Goal: Information Seeking & Learning: Get advice/opinions

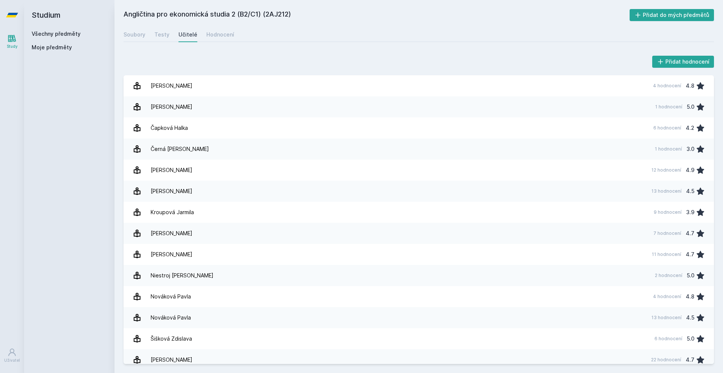
click at [57, 30] on div "Všechny předměty" at bounding box center [69, 34] width 75 height 8
drag, startPoint x: 52, startPoint y: 34, endPoint x: 64, endPoint y: 34, distance: 12.0
click at [52, 33] on link "Všechny předměty" at bounding box center [56, 33] width 49 height 6
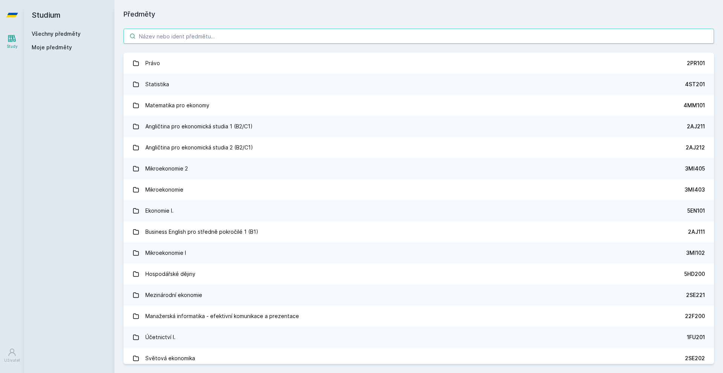
click at [202, 35] on input "search" at bounding box center [418, 36] width 590 height 15
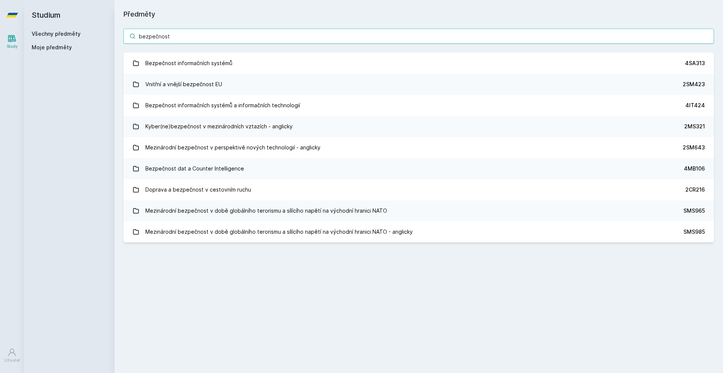
type input "bezpečnost"
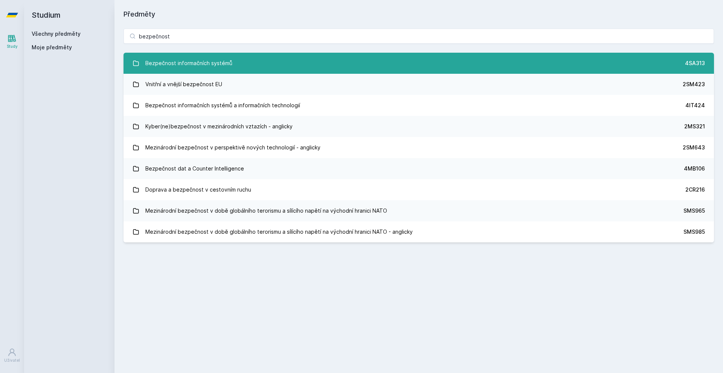
click at [291, 55] on link "Bezpečnost informačních systémů 4SA313" at bounding box center [418, 63] width 590 height 21
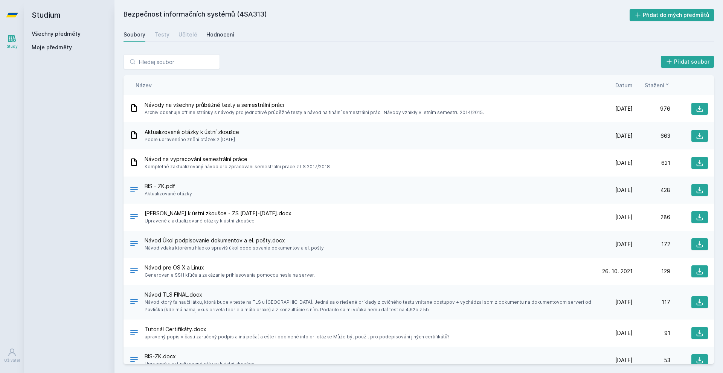
click at [230, 34] on div "Hodnocení" at bounding box center [220, 35] width 28 height 8
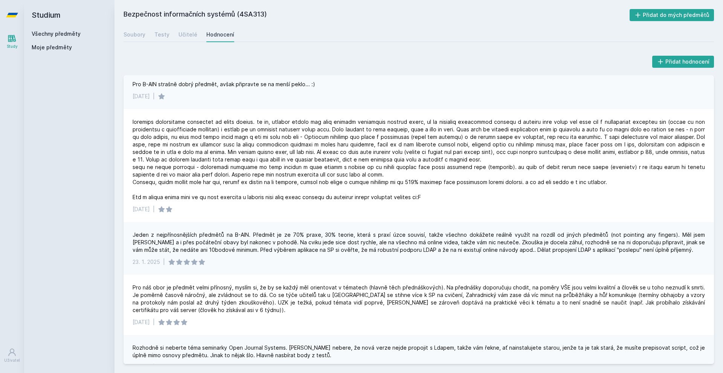
drag, startPoint x: 314, startPoint y: 106, endPoint x: 313, endPoint y: 117, distance: 10.9
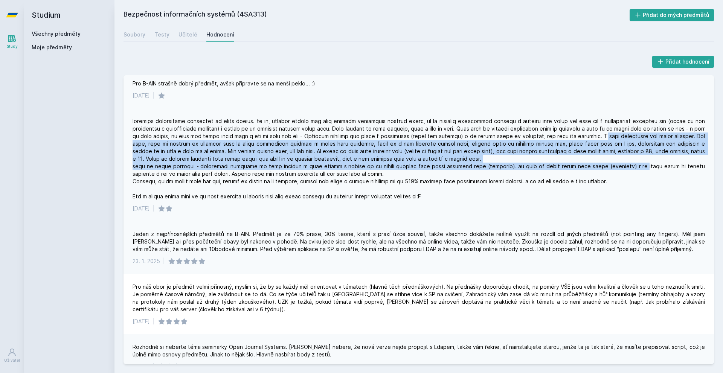
drag, startPoint x: 600, startPoint y: 138, endPoint x: 601, endPoint y: 168, distance: 29.4
click at [601, 168] on div at bounding box center [418, 158] width 572 height 83
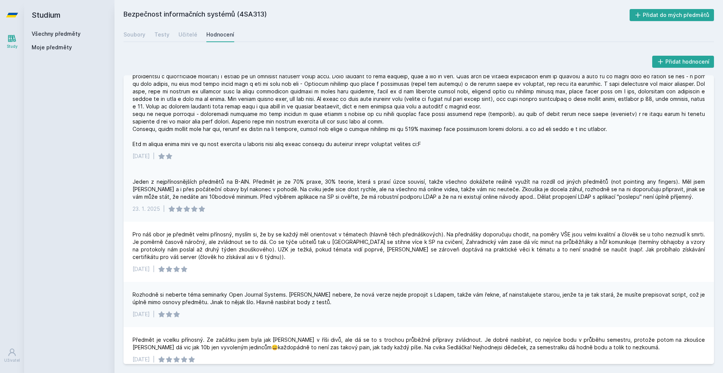
scroll to position [100, 0]
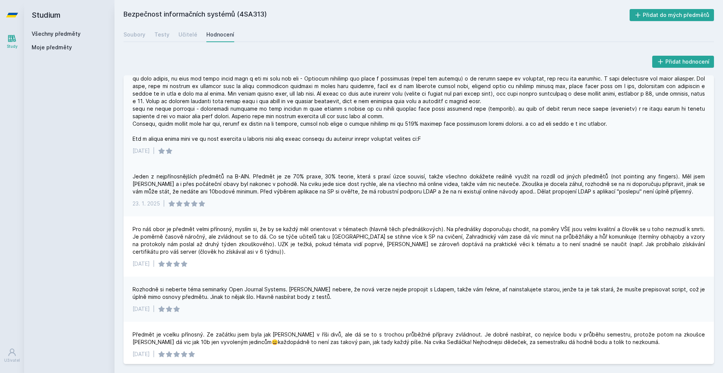
drag, startPoint x: 401, startPoint y: 191, endPoint x: 399, endPoint y: 205, distance: 14.1
drag, startPoint x: 266, startPoint y: 135, endPoint x: 453, endPoint y: 140, distance: 187.1
click at [453, 140] on div at bounding box center [418, 100] width 572 height 83
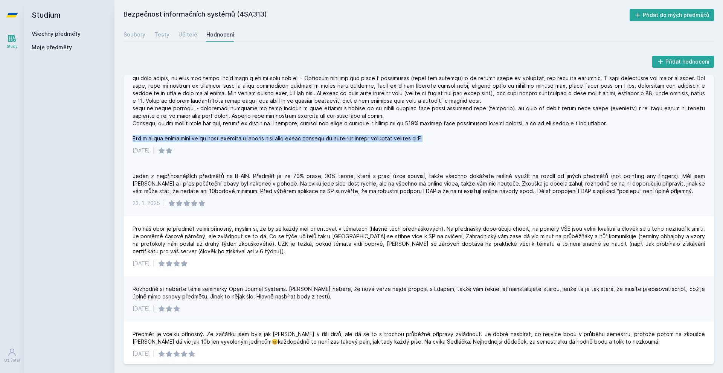
click at [453, 140] on div at bounding box center [418, 100] width 572 height 83
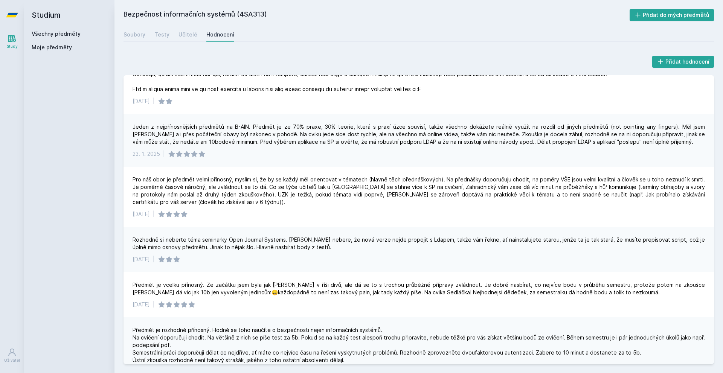
drag, startPoint x: 295, startPoint y: 148, endPoint x: 292, endPoint y: 163, distance: 15.4
drag, startPoint x: 125, startPoint y: 131, endPoint x: 354, endPoint y: 137, distance: 228.9
click at [354, 137] on div "Jeden z nejpřínosnějších předmětů na B-AIN. Předmět je ze 70% praxe, 30% teorie…" at bounding box center [418, 140] width 590 height 53
click at [354, 137] on div "Jeden z nejpřínosnějších předmětů na B-AIN. Předmět je ze 70% praxe, 30% teorie…" at bounding box center [418, 134] width 572 height 23
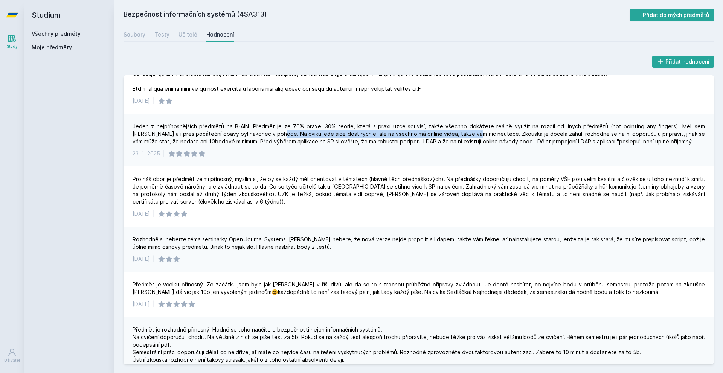
drag, startPoint x: 241, startPoint y: 132, endPoint x: 435, endPoint y: 134, distance: 193.8
click at [435, 134] on div "Jeden z nejpřínosnějších předmětů na B-AIN. Předmět je ze 70% praxe, 30% teorie…" at bounding box center [418, 134] width 572 height 23
click at [429, 138] on div "Jeden z nejpřínosnějších předmětů na B-AIN. Předmět je ze 70% praxe, 30% teorie…" at bounding box center [418, 134] width 572 height 23
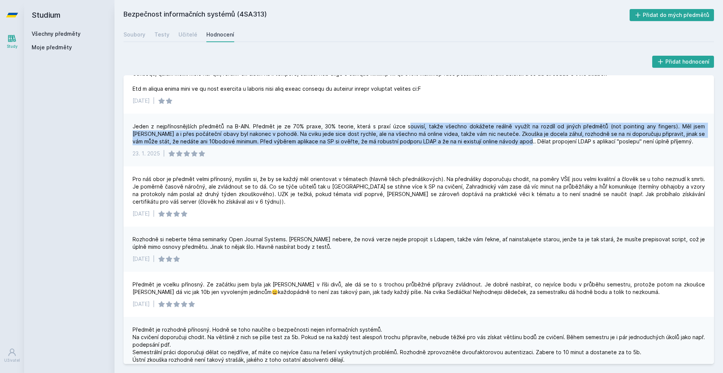
drag, startPoint x: 390, startPoint y: 127, endPoint x: 476, endPoint y: 140, distance: 87.1
click at [476, 140] on div "Jeden z nejpřínosnějších předmětů na B-AIN. Předmět je ze 70% praxe, 30% teorie…" at bounding box center [418, 134] width 572 height 23
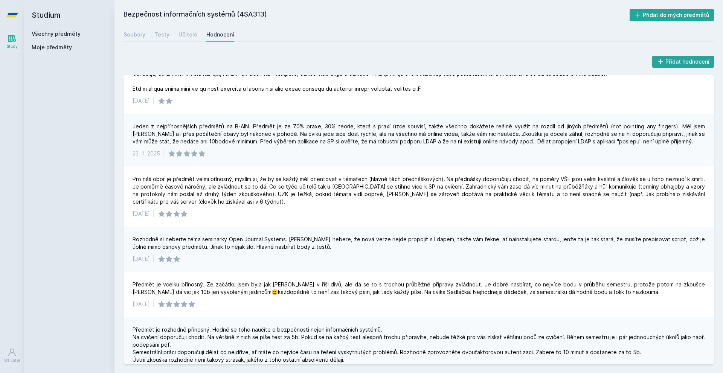
click at [486, 140] on div "Jeden z nejpřínosnějších předmětů na B-AIN. Předmět je ze 70% praxe, 30% teorie…" at bounding box center [418, 134] width 572 height 23
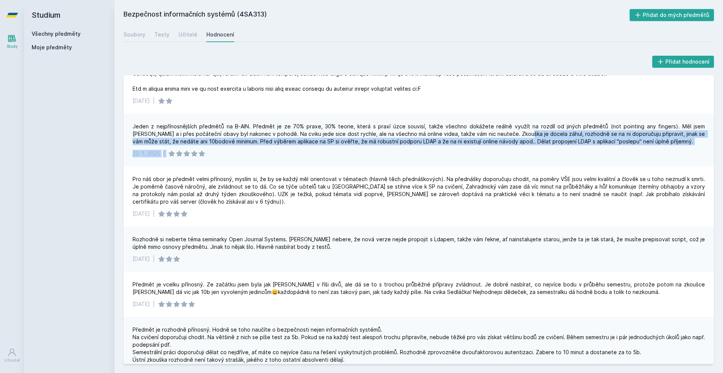
drag, startPoint x: 486, startPoint y: 137, endPoint x: 482, endPoint y: 158, distance: 21.4
click at [482, 158] on div "Jeden z nejpřínosnějších předmětů na B-AIN. Předmět je ze 70% praxe, 30% teorie…" at bounding box center [418, 140] width 590 height 53
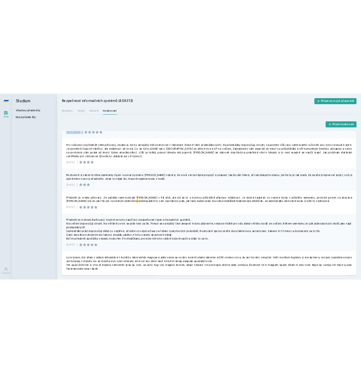
scroll to position [230, 0]
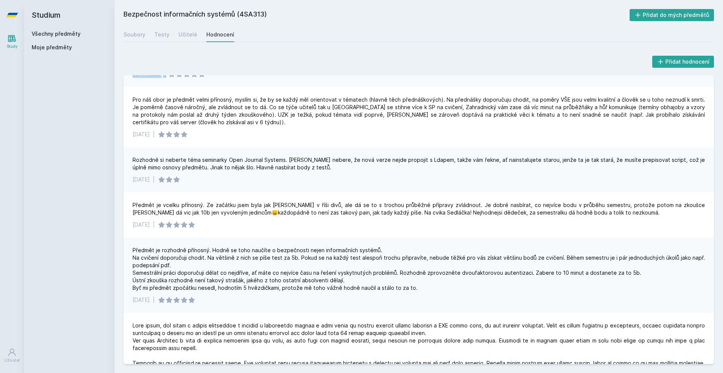
drag, startPoint x: 410, startPoint y: 158, endPoint x: 411, endPoint y: 165, distance: 7.2
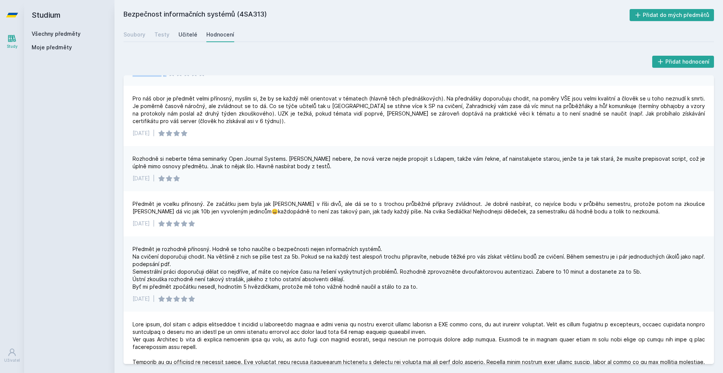
click at [181, 34] on div "Učitelé" at bounding box center [187, 35] width 19 height 8
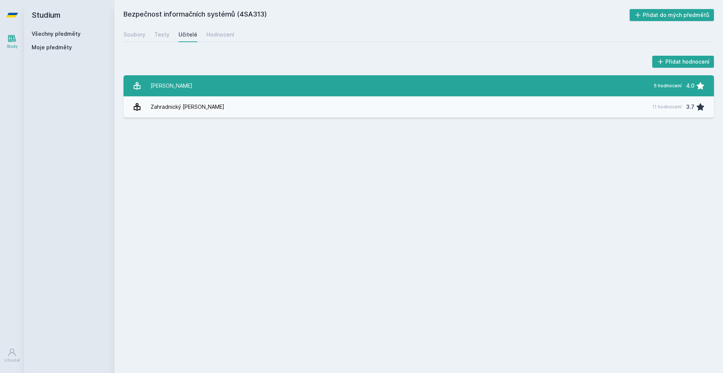
click at [202, 88] on link "Pavlíček Luboš 5 hodnocení 4.0" at bounding box center [418, 85] width 590 height 21
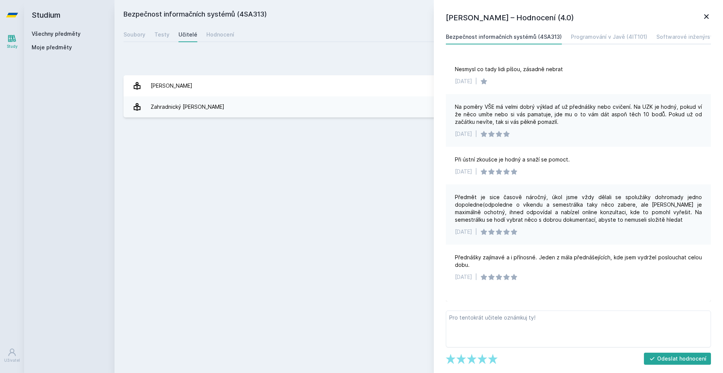
drag, startPoint x: 560, startPoint y: 112, endPoint x: 552, endPoint y: 131, distance: 20.3
drag, startPoint x: 548, startPoint y: 111, endPoint x: 623, endPoint y: 109, distance: 74.9
click at [623, 109] on div "Na poměry VŠE má velmi dobrý výklad ať už přednášky nebo cvičení. Na UZK je hod…" at bounding box center [578, 114] width 247 height 23
click at [618, 116] on div "Na poměry VŠE má velmi dobrý výklad ať už přednášky nebo cvičení. Na UZK je hod…" at bounding box center [578, 114] width 247 height 23
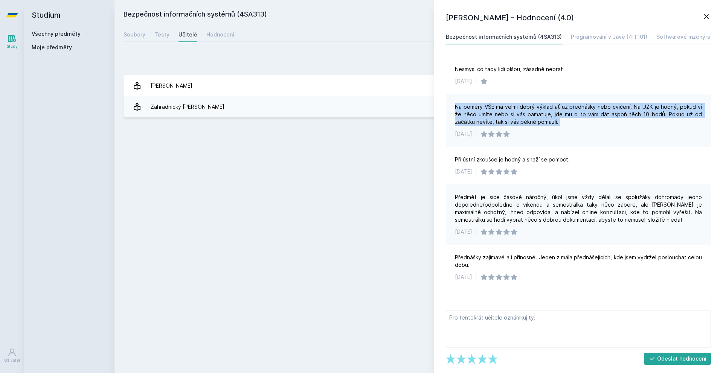
click at [618, 116] on div "Na poměry VŠE má velmi dobrý výklad ať už přednášky nebo cvičení. Na UZK je hod…" at bounding box center [578, 114] width 247 height 23
click at [614, 122] on div "Na poměry VŠE má velmi dobrý výklad ať už přednášky nebo cvičení. Na UZK je hod…" at bounding box center [578, 114] width 247 height 23
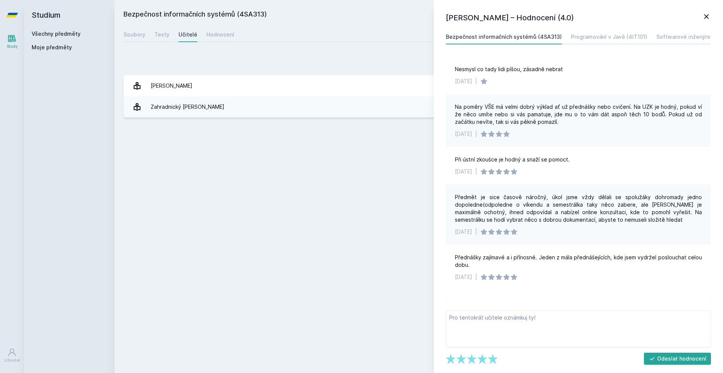
drag, startPoint x: 597, startPoint y: 124, endPoint x: 596, endPoint y: 137, distance: 13.2
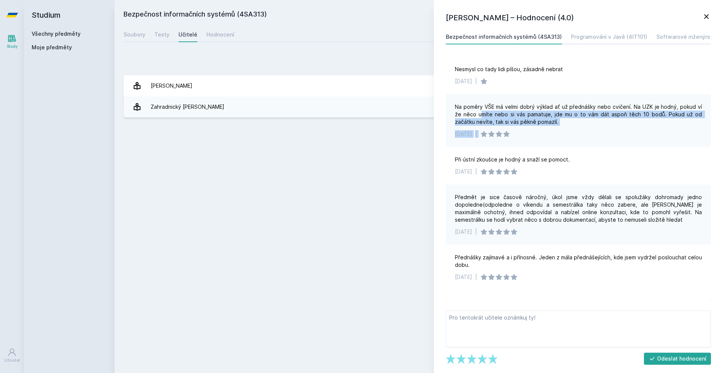
drag, startPoint x: 586, startPoint y: 129, endPoint x: 472, endPoint y: 112, distance: 114.9
click at [472, 112] on div "Na poměry VŠE má velmi dobrý výklad ať už přednášky nebo cvičení. Na UZK je hod…" at bounding box center [578, 120] width 265 height 53
click at [472, 112] on div "Na poměry VŠE má velmi dobrý výklad ať už přednášky nebo cvičení. Na UZK je hod…" at bounding box center [578, 114] width 247 height 23
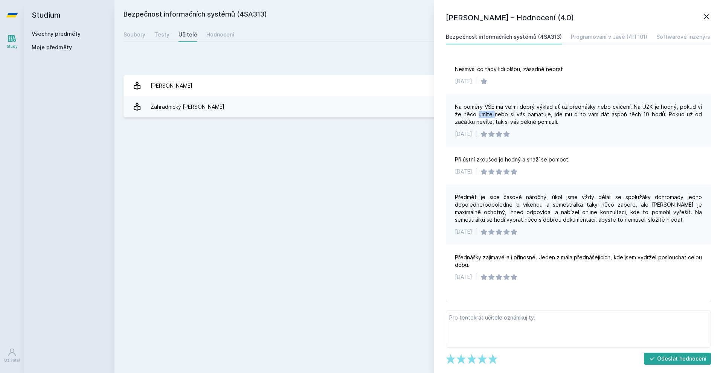
click at [472, 112] on div "Na poměry VŠE má velmi dobrý výklad ať už přednášky nebo cvičení. Na UZK je hod…" at bounding box center [578, 114] width 247 height 23
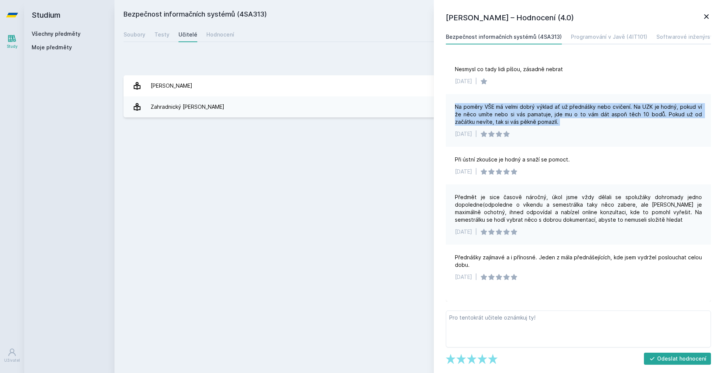
click at [472, 112] on div "Na poměry VŠE má velmi dobrý výklad ať už přednášky nebo cvičení. Na UZK je hod…" at bounding box center [578, 114] width 247 height 23
click at [612, 123] on div "Na poměry VŠE má velmi dobrý výklad ať už přednášky nebo cvičení. Na UZK je hod…" at bounding box center [578, 114] width 247 height 23
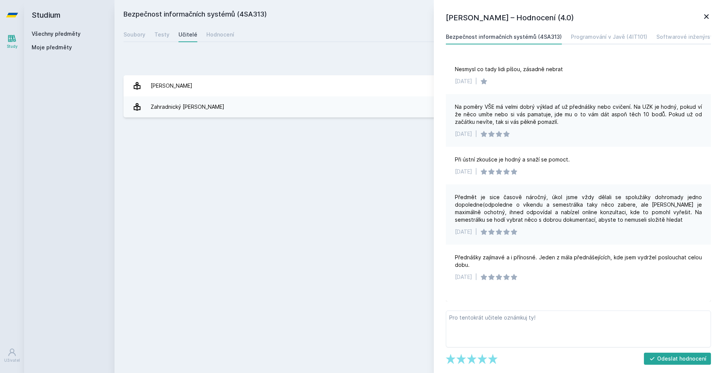
drag, startPoint x: 581, startPoint y: 119, endPoint x: 579, endPoint y: 138, distance: 19.3
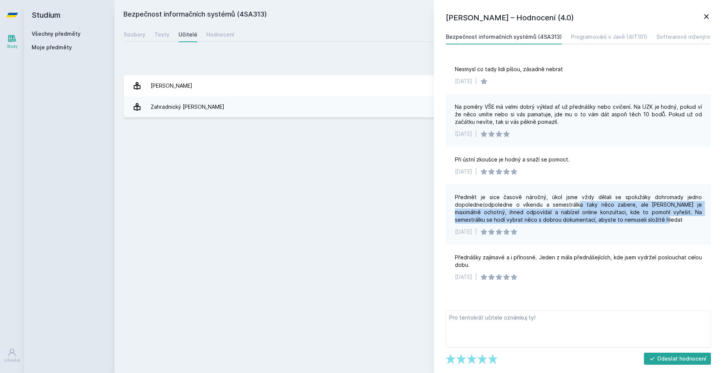
drag, startPoint x: 574, startPoint y: 202, endPoint x: 661, endPoint y: 218, distance: 88.4
click at [661, 218] on div "Předmět je sice časově náročný, úkol jsme vždy dělali se spolužáky dohromady je…" at bounding box center [578, 208] width 247 height 30
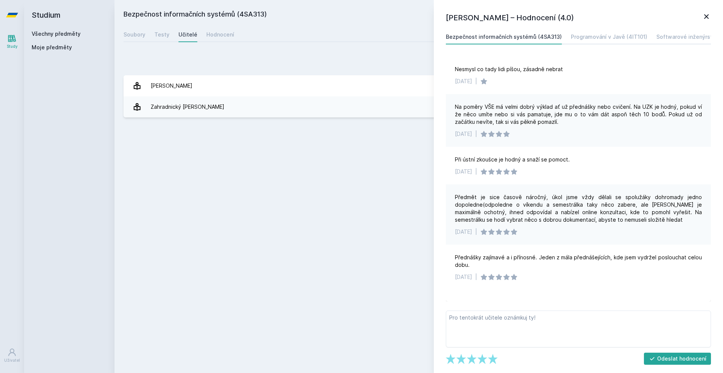
click at [355, 195] on div "Bezpečnost informačních systémů (4SA313) Přidat do mých předmětů Soubory Testy …" at bounding box center [418, 186] width 590 height 355
click at [702, 12] on icon at bounding box center [705, 16] width 9 height 9
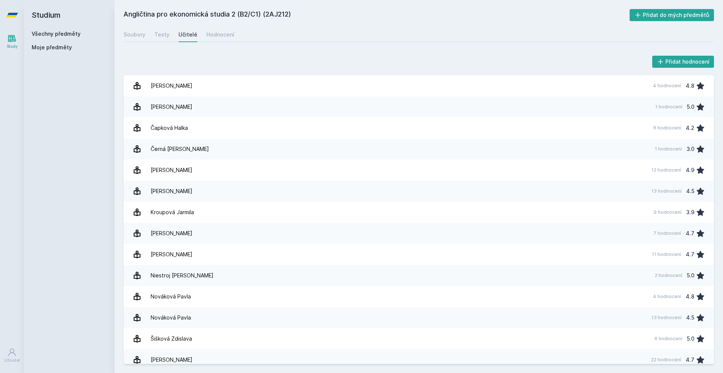
click at [76, 32] on link "Všechny předměty" at bounding box center [56, 33] width 49 height 6
click at [73, 32] on link "Všechny předměty" at bounding box center [56, 33] width 49 height 6
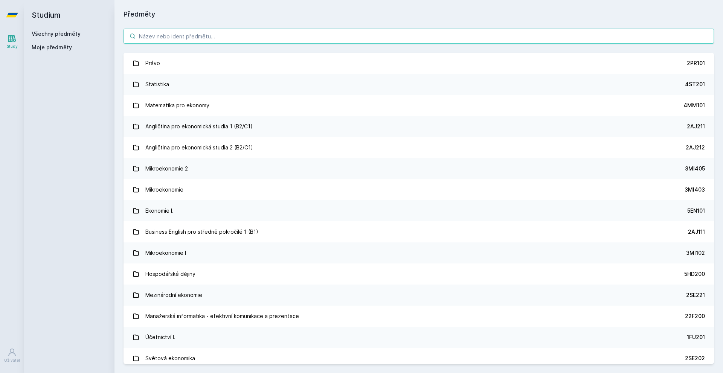
click at [206, 35] on input "search" at bounding box center [418, 36] width 590 height 15
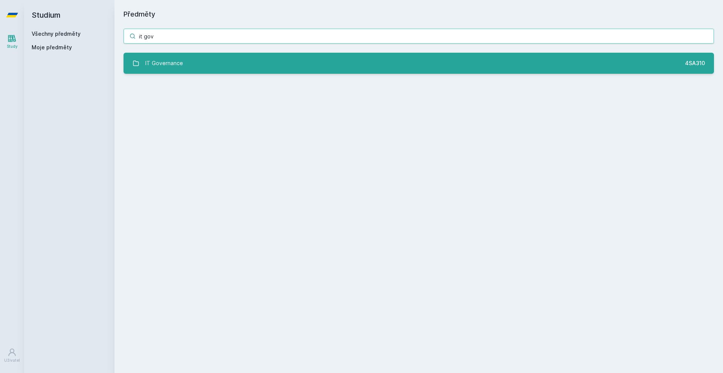
type input "it gov"
click at [225, 68] on link "IT Governance 4SA310" at bounding box center [418, 63] width 590 height 21
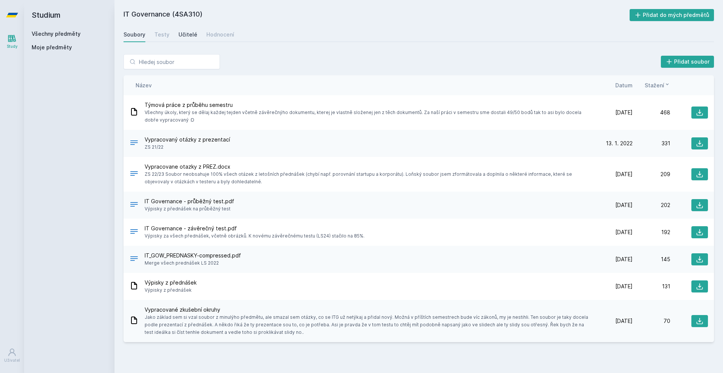
click at [191, 38] on div "Učitelé" at bounding box center [187, 35] width 19 height 8
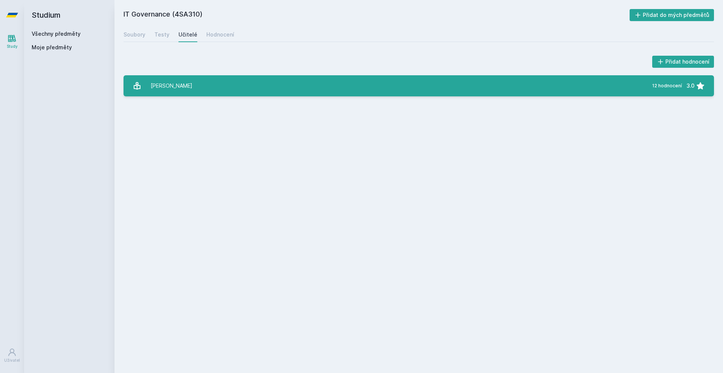
click at [248, 84] on link "[PERSON_NAME] 12 hodnocení 3.0" at bounding box center [418, 85] width 590 height 21
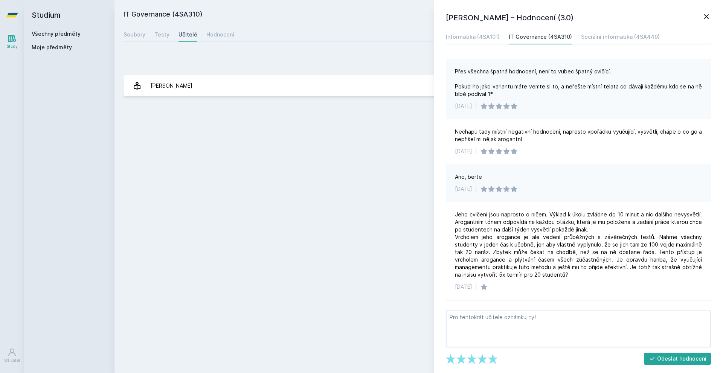
scroll to position [37, 0]
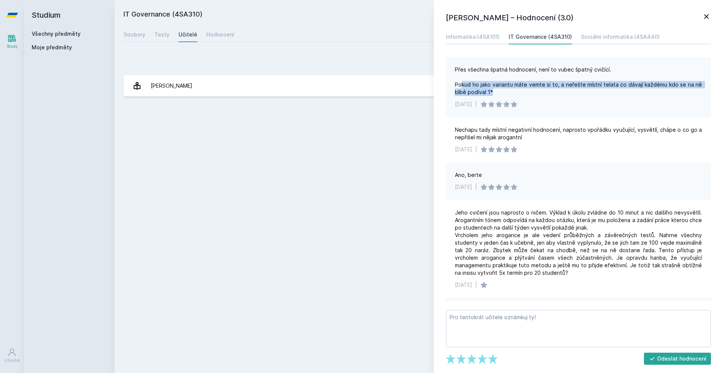
drag, startPoint x: 460, startPoint y: 82, endPoint x: 591, endPoint y: 89, distance: 130.8
click at [360, 89] on div "Přes všechna špatná hodnocení, není to vubec špatný cvičící. Pokud ho jako vari…" at bounding box center [578, 81] width 247 height 30
drag, startPoint x: 589, startPoint y: 87, endPoint x: 536, endPoint y: 81, distance: 53.8
click at [360, 81] on div "Přes všechna špatná hodnocení, není to vubec špatný cvičící. Pokud ho jako vari…" at bounding box center [578, 81] width 247 height 30
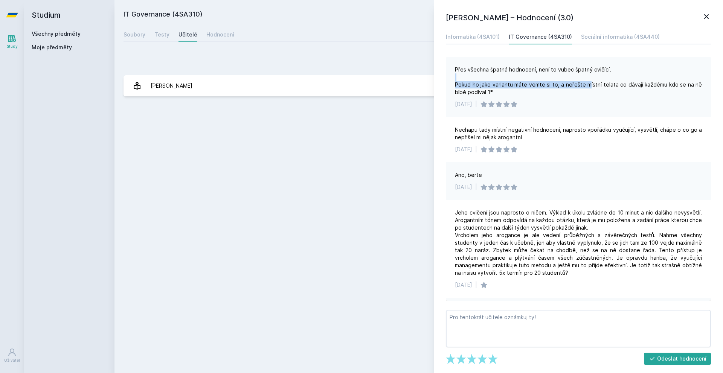
click at [360, 85] on div "Přes všechna špatná hodnocení, není to vubec špatný cvičící. Pokud ho jako vari…" at bounding box center [578, 81] width 247 height 30
drag, startPoint x: 519, startPoint y: 85, endPoint x: 518, endPoint y: 91, distance: 6.6
click at [360, 91] on div "Přes všechna špatná hodnocení, není to vubec špatný cvičící. Pokud ho jako vari…" at bounding box center [578, 81] width 247 height 30
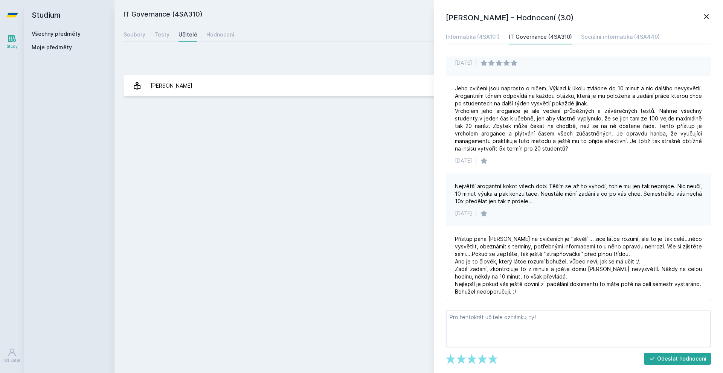
drag, startPoint x: 555, startPoint y: 136, endPoint x: 556, endPoint y: 145, distance: 8.7
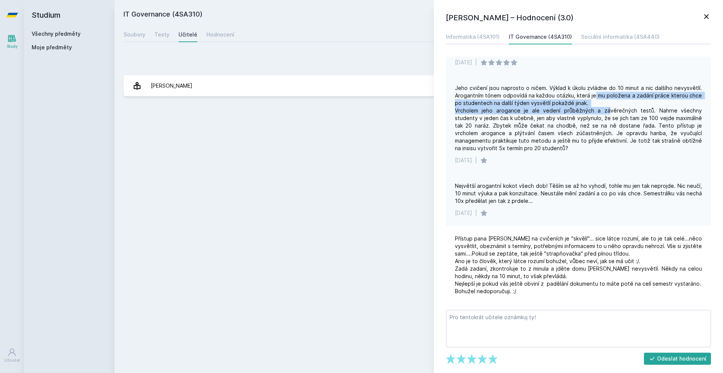
drag, startPoint x: 593, startPoint y: 97, endPoint x: 590, endPoint y: 107, distance: 9.9
click at [360, 107] on div "Jeho cvičení jsou naprosto o ničem. Výklad k úkolu zvládne do 10 minut a nic da…" at bounding box center [578, 118] width 247 height 68
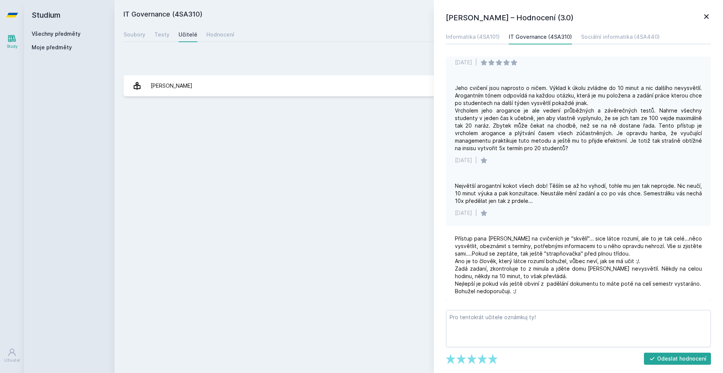
click at [360, 117] on div "Jeho cvičení jsou naprosto o ničem. Výklad k úkolu zvládne do 10 minut a nic da…" at bounding box center [578, 118] width 247 height 68
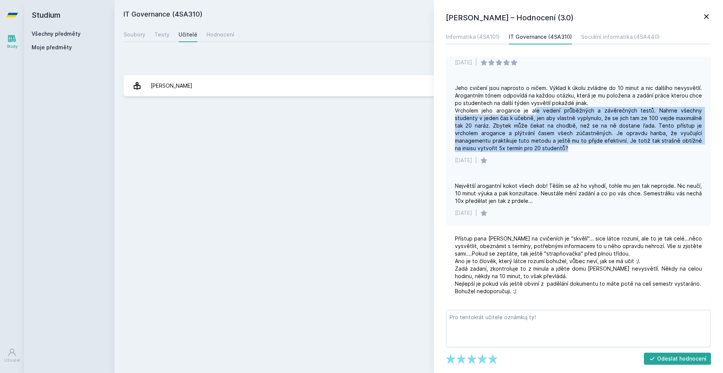
drag, startPoint x: 526, startPoint y: 111, endPoint x: 638, endPoint y: 152, distance: 118.8
click at [360, 152] on div "Jeho cvičení jsou naprosto o ničem. Výklad k úkolu zvládne do 10 minut a nic da…" at bounding box center [578, 118] width 247 height 68
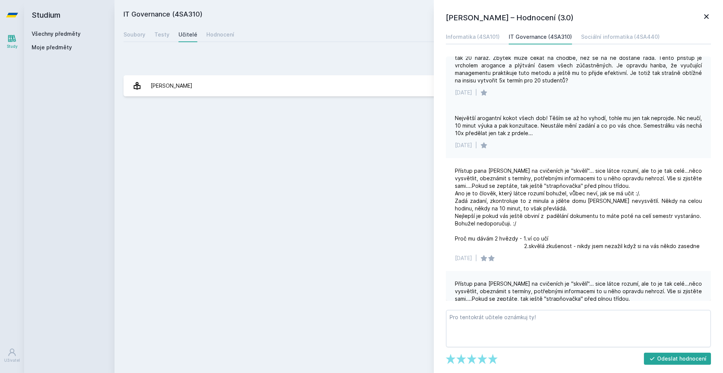
drag, startPoint x: 631, startPoint y: 160, endPoint x: 628, endPoint y: 165, distance: 6.1
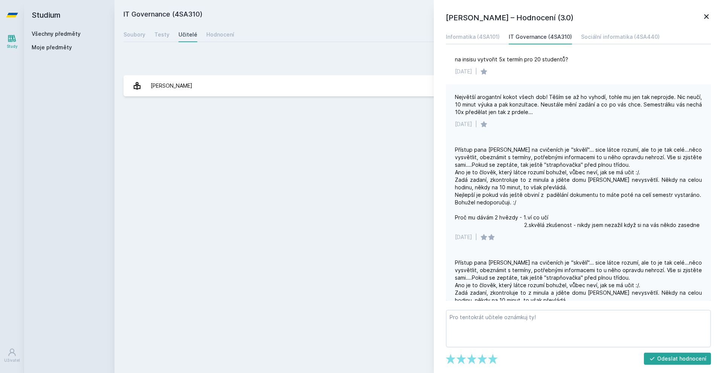
scroll to position [256, 0]
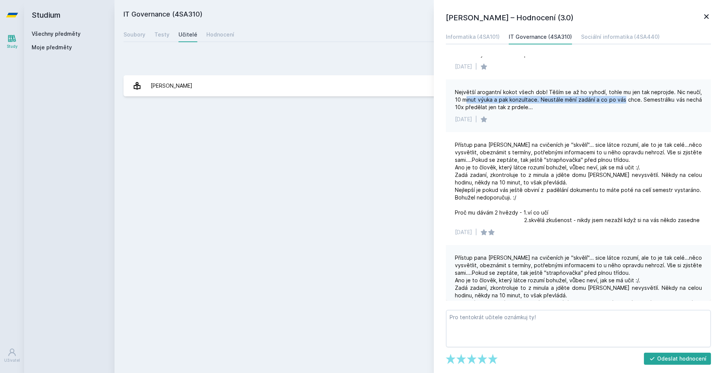
drag, startPoint x: 466, startPoint y: 99, endPoint x: 624, endPoint y: 100, distance: 157.3
click at [360, 100] on div "Největší arogantní kokot všech dob! Těším se až ho vyhodí, tohle mu jen tak nep…" at bounding box center [578, 99] width 247 height 23
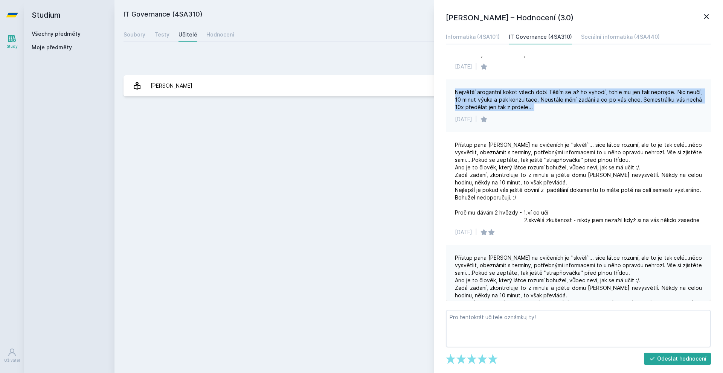
click at [360, 100] on div "Největší arogantní kokot všech dob! Těším se až ho vyhodí, tohle mu jen tak nep…" at bounding box center [578, 99] width 247 height 23
click at [360, 101] on div "Největší arogantní kokot všech dob! Těším se až ho vyhodí, tohle mu jen tak nep…" at bounding box center [578, 99] width 247 height 23
click at [360, 103] on div "Největší arogantní kokot všech dob! Těším se až ho vyhodí, tohle mu jen tak nep…" at bounding box center [578, 99] width 247 height 23
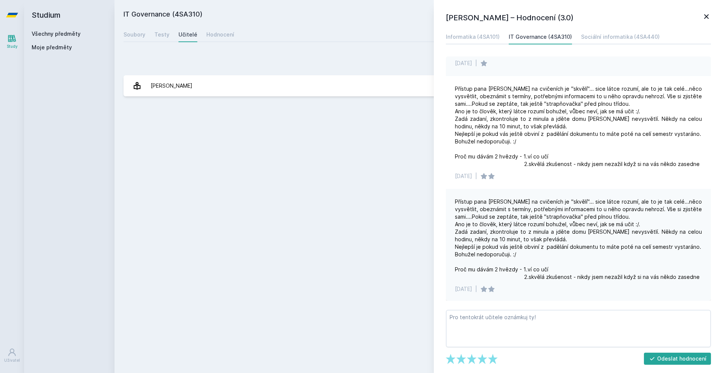
scroll to position [313, 0]
drag, startPoint x: 562, startPoint y: 103, endPoint x: 560, endPoint y: 111, distance: 8.6
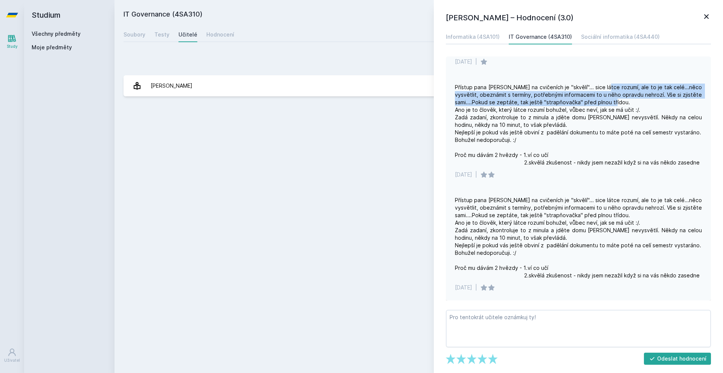
drag, startPoint x: 621, startPoint y: 88, endPoint x: 673, endPoint y: 100, distance: 53.3
click at [360, 100] on div "Přístup pana [PERSON_NAME] na cvičeních je "skvělí"... sice látce rozumí, ale t…" at bounding box center [578, 125] width 247 height 83
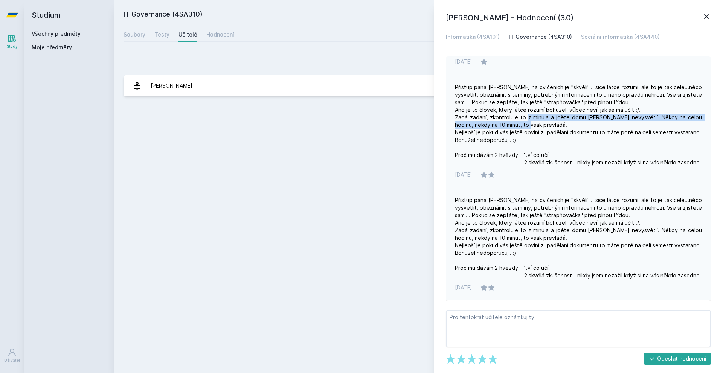
drag, startPoint x: 539, startPoint y: 115, endPoint x: 650, endPoint y: 121, distance: 110.8
click at [360, 121] on div "Přístup pana [PERSON_NAME] na cvičeních je "skvělí"... sice látce rozumí, ale t…" at bounding box center [578, 125] width 247 height 83
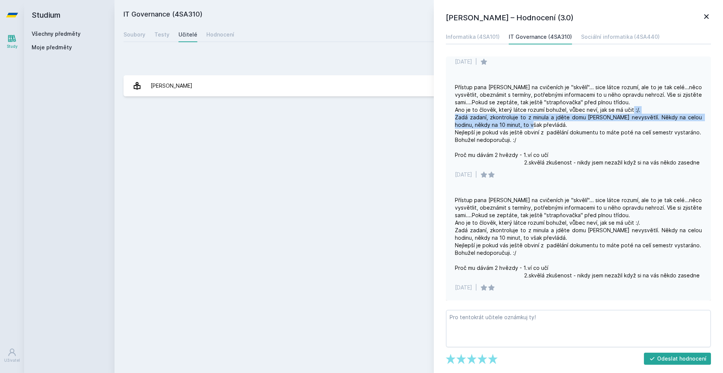
click at [360, 119] on div "Přístup pana [PERSON_NAME] na cvičeních je "skvělí"... sice látce rozumí, ale t…" at bounding box center [578, 125] width 247 height 83
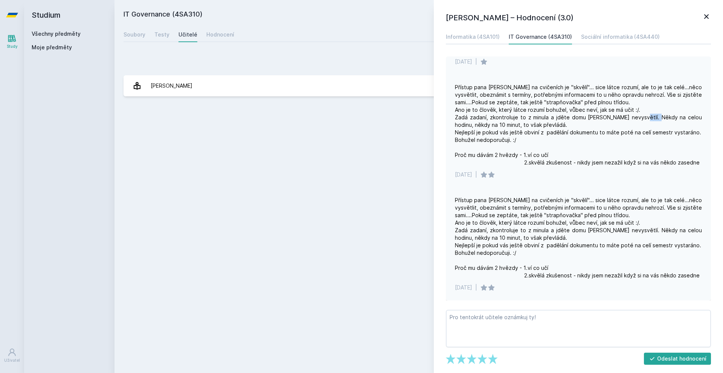
click at [360, 119] on div "Přístup pana [PERSON_NAME] na cvičeních je "skvělí"... sice látce rozumí, ale t…" at bounding box center [578, 125] width 247 height 83
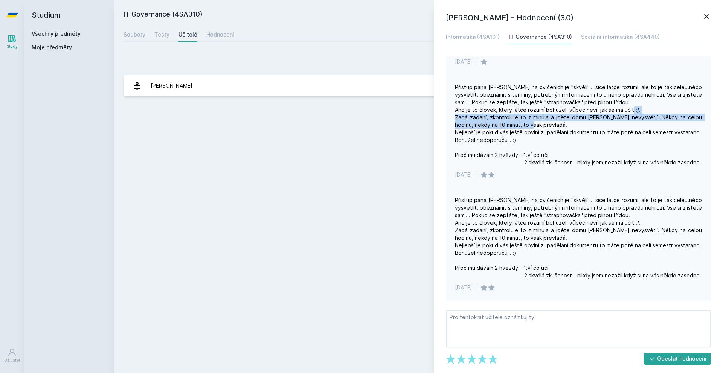
click at [360, 119] on div "Přístup pana [PERSON_NAME] na cvičeních je "skvělí"... sice látce rozumí, ale t…" at bounding box center [578, 125] width 247 height 83
click at [360, 114] on div "Přístup pana [PERSON_NAME] na cvičeních je "skvělí"... sice látce rozumí, ale t…" at bounding box center [578, 125] width 247 height 83
drag, startPoint x: 628, startPoint y: 114, endPoint x: 625, endPoint y: 127, distance: 13.4
click at [360, 127] on div "Přístup pana [PERSON_NAME] na cvičeních je "skvělí"... sice látce rozumí, ale t…" at bounding box center [578, 125] width 247 height 83
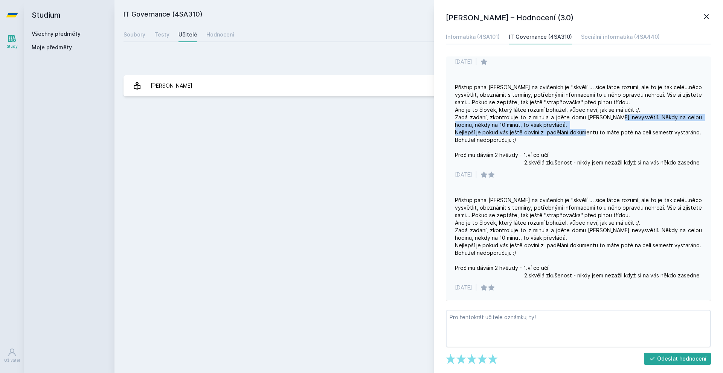
drag, startPoint x: 623, startPoint y: 129, endPoint x: 622, endPoint y: 116, distance: 13.6
click at [360, 116] on div "Přístup pana [PERSON_NAME] na cvičeních je "skvělí"... sice látce rozumí, ale t…" at bounding box center [578, 125] width 247 height 83
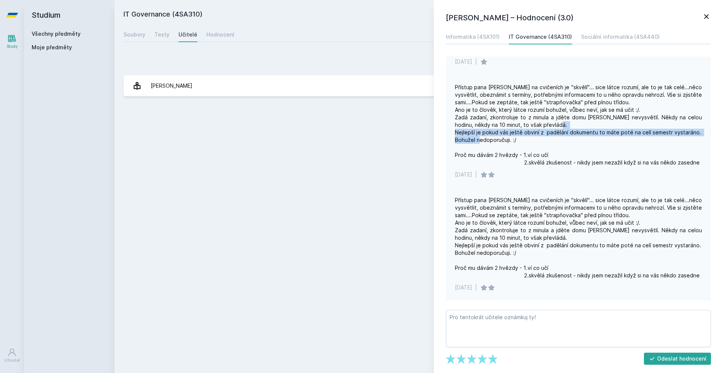
drag, startPoint x: 480, startPoint y: 134, endPoint x: 590, endPoint y: 136, distance: 109.9
click at [360, 136] on div "Přístup pana [PERSON_NAME] na cvičeních je "skvělí"... sice látce rozumí, ale t…" at bounding box center [578, 125] width 247 height 83
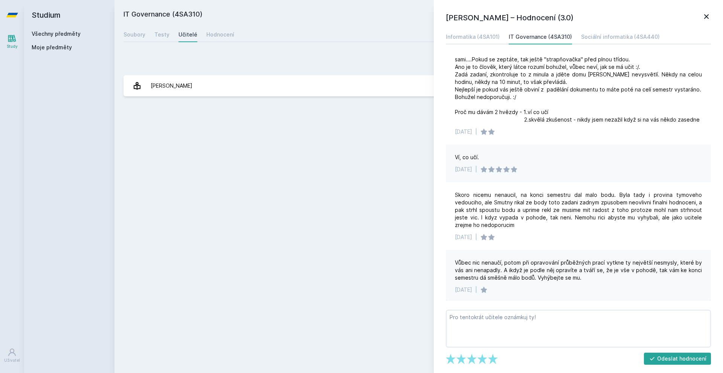
scroll to position [584, 0]
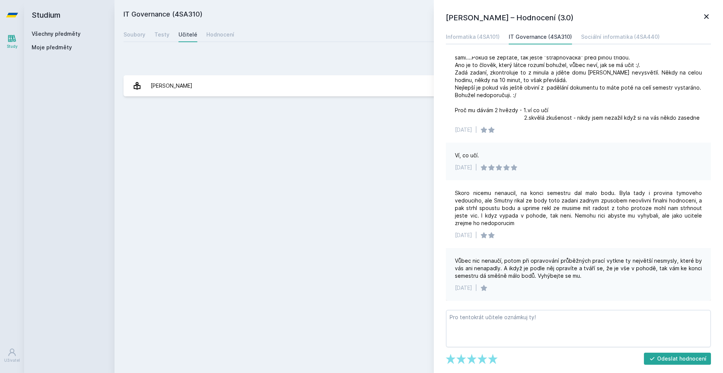
drag, startPoint x: 589, startPoint y: 142, endPoint x: 578, endPoint y: 160, distance: 21.4
click at [360, 37] on div "Sociální informatika (4SA440)" at bounding box center [620, 37] width 79 height 8
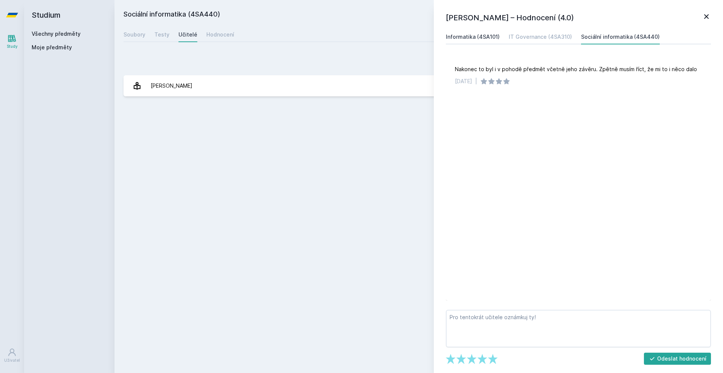
click at [360, 33] on div "Informatika (4SA101)" at bounding box center [473, 37] width 54 height 8
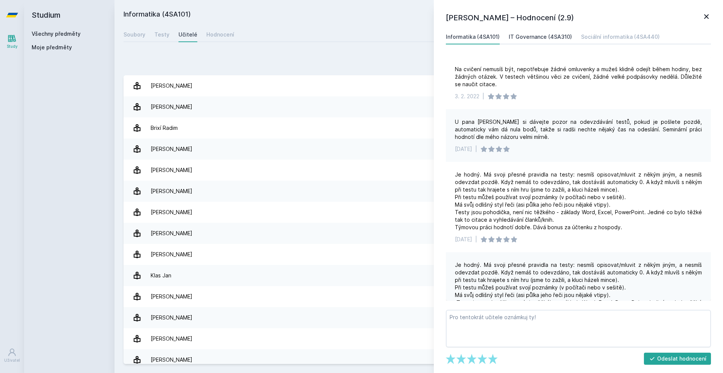
click at [360, 33] on div "IT Governance (4SA310)" at bounding box center [539, 37] width 63 height 8
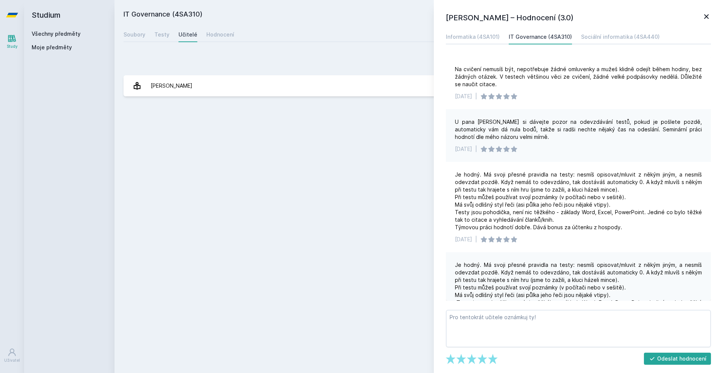
click at [360, 17] on icon at bounding box center [706, 16] width 5 height 5
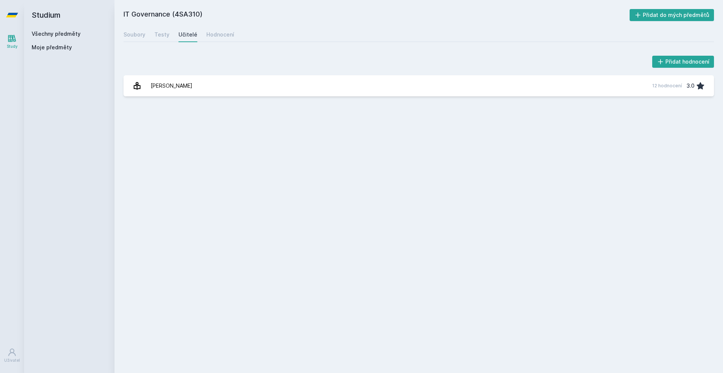
click at [238, 30] on div "Soubory Testy Učitelé Hodnocení" at bounding box center [418, 34] width 590 height 15
click at [233, 32] on div "Soubory Testy Učitelé Hodnocení" at bounding box center [418, 34] width 590 height 15
click at [224, 37] on div "Hodnocení" at bounding box center [220, 35] width 28 height 8
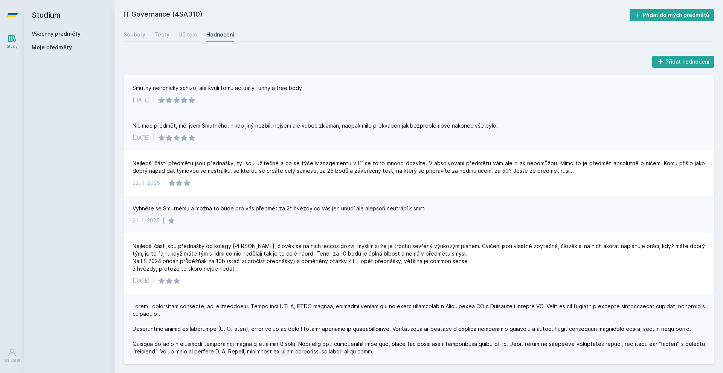
drag, startPoint x: 356, startPoint y: 75, endPoint x: 352, endPoint y: 83, distance: 8.6
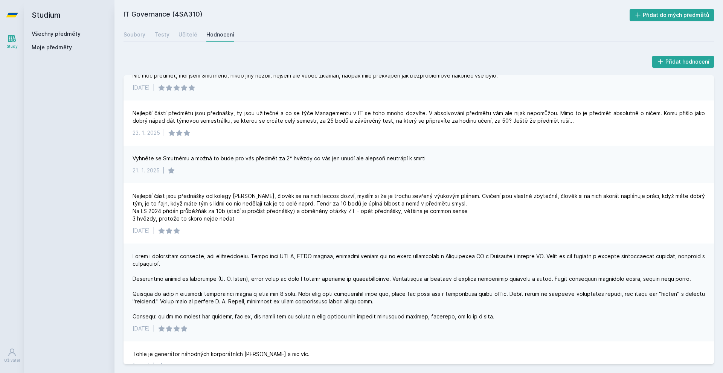
scroll to position [25, 0]
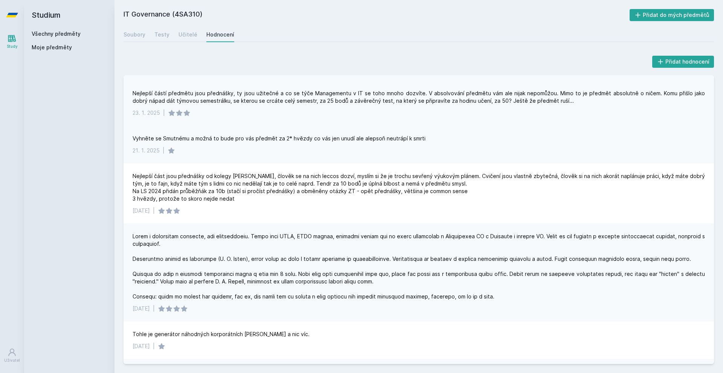
drag, startPoint x: 409, startPoint y: 123, endPoint x: 407, endPoint y: 129, distance: 6.6
drag, startPoint x: 411, startPoint y: 91, endPoint x: 438, endPoint y: 91, distance: 26.7
click at [360, 91] on div "Nejlepší částí předmětu jsou přednášky, ty jsou užitečné a co se týče Managemen…" at bounding box center [418, 95] width 572 height 15
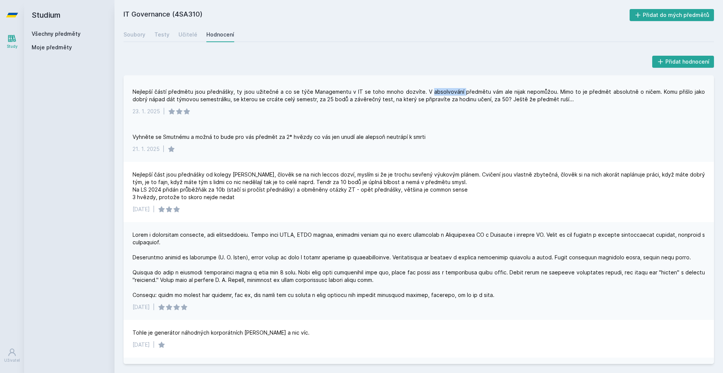
click at [360, 91] on div "Nejlepší částí předmětu jsou přednášky, ty jsou užitečné a co se týče Managemen…" at bounding box center [418, 95] width 572 height 15
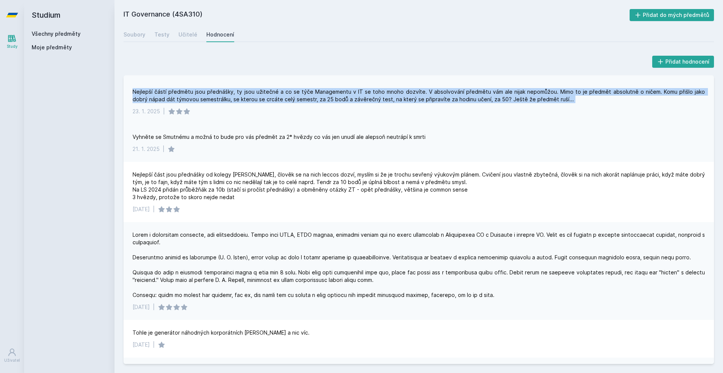
click at [360, 91] on div "Nejlepší částí předmětu jsou přednášky, ty jsou užitečné a co se týče Managemen…" at bounding box center [418, 95] width 572 height 15
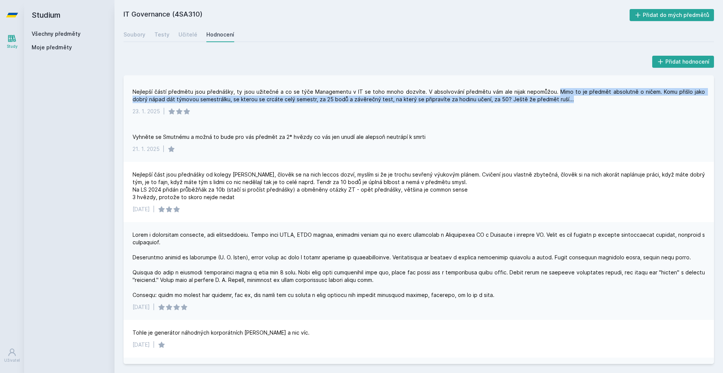
drag, startPoint x: 544, startPoint y: 91, endPoint x: 665, endPoint y: 96, distance: 121.7
click at [360, 96] on div "Nejlepší částí předmětu jsou přednášky, ty jsou užitečné a co se týče Managemen…" at bounding box center [418, 95] width 572 height 15
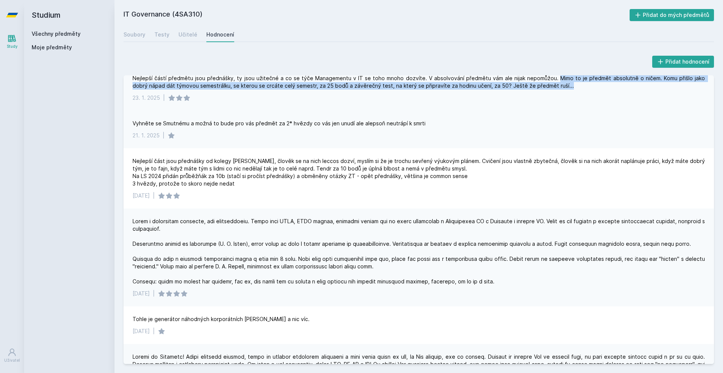
scroll to position [87, 0]
drag, startPoint x: 660, startPoint y: 101, endPoint x: 660, endPoint y: 110, distance: 9.0
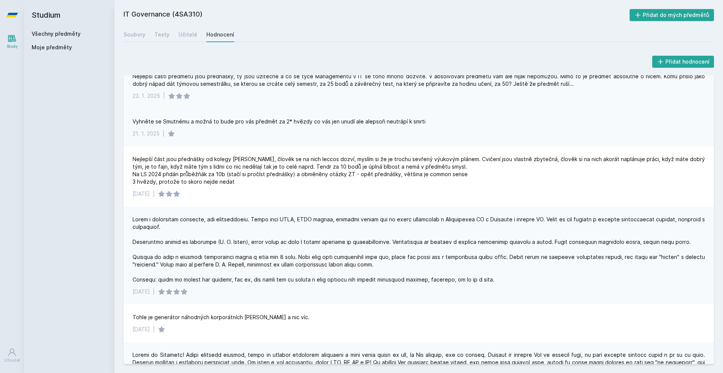
click at [360, 105] on div "Nejlepší částí předmětu jsou přednášky, ty jsou užitečné a co se týče Managemen…" at bounding box center [418, 86] width 590 height 45
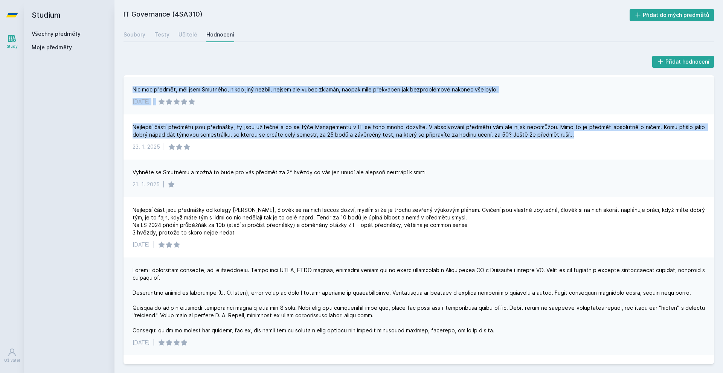
scroll to position [0, 0]
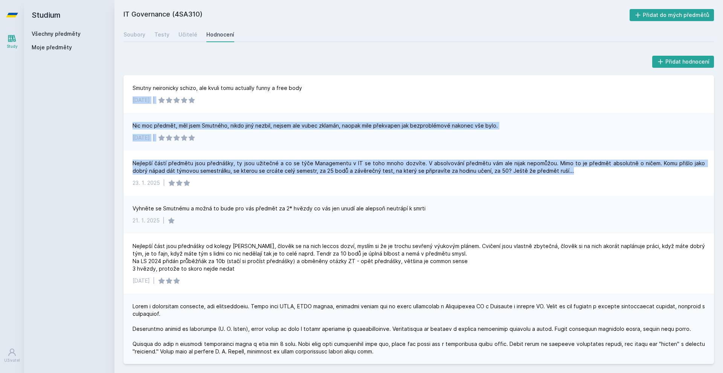
drag, startPoint x: 569, startPoint y: 85, endPoint x: 433, endPoint y: 81, distance: 136.3
click at [360, 81] on div "Smutny neironicky schizo, ale kvuli tomu actually funny a free body [DATE] | Ni…" at bounding box center [418, 219] width 590 height 289
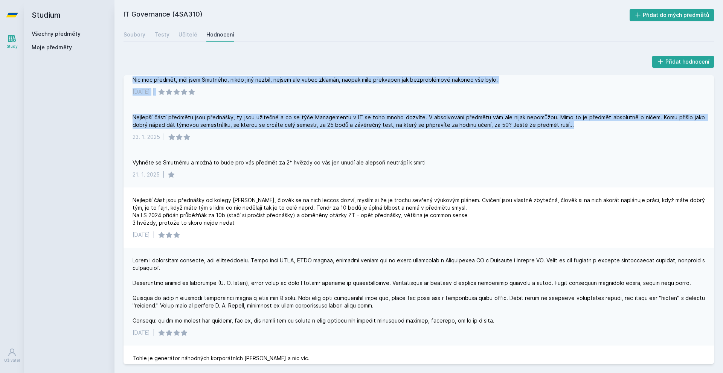
scroll to position [50, 0]
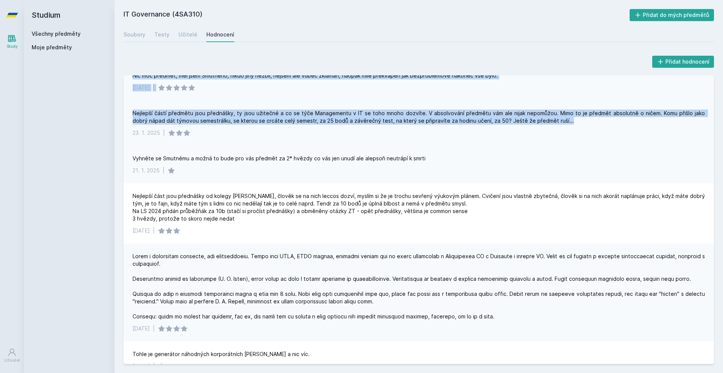
click at [360, 117] on div "Nejlepší částí předmětu jsou přednášky, ty jsou užitečné a co se týče Managemen…" at bounding box center [418, 117] width 572 height 15
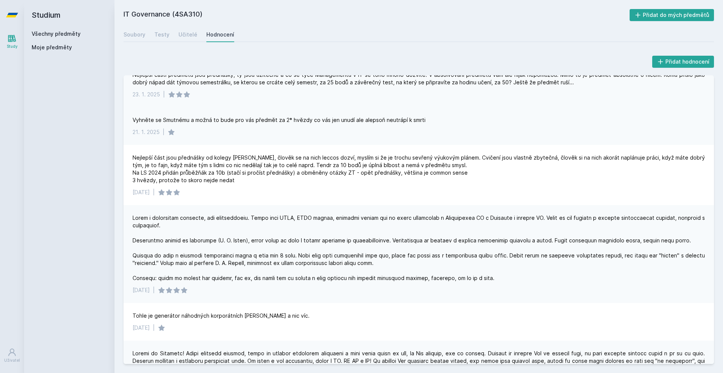
drag, startPoint x: 454, startPoint y: 129, endPoint x: 454, endPoint y: 141, distance: 11.7
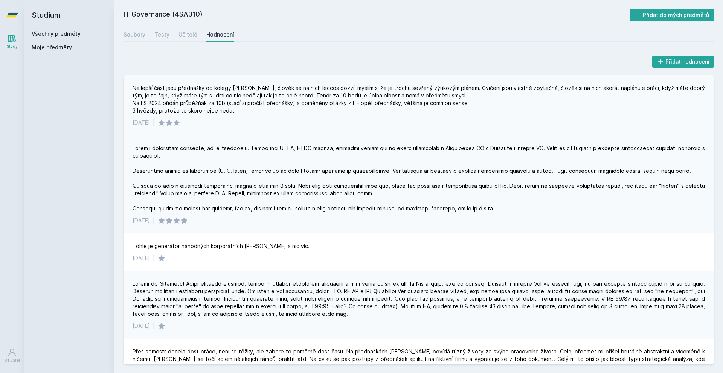
scroll to position [160, 0]
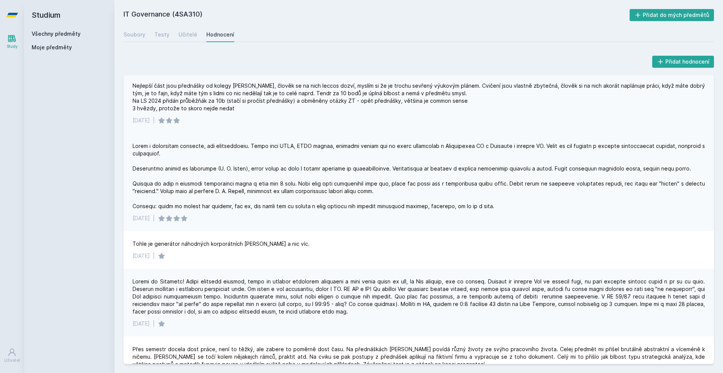
drag, startPoint x: 457, startPoint y: 153, endPoint x: 457, endPoint y: 158, distance: 4.9
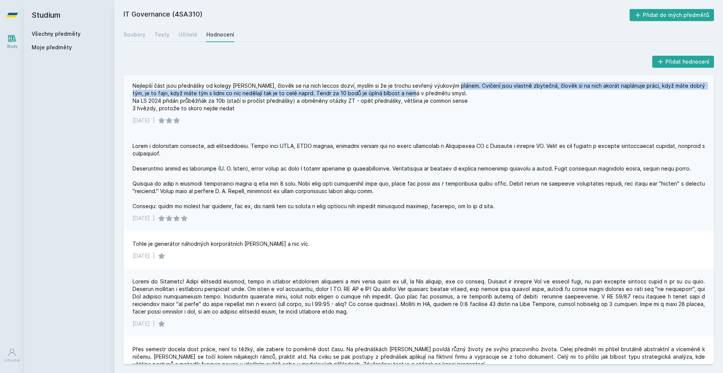
drag, startPoint x: 454, startPoint y: 88, endPoint x: 403, endPoint y: 92, distance: 51.0
click at [360, 92] on div "Nejlepší část jsou přednášky od kolegy [PERSON_NAME], člověk se na nich leccos …" at bounding box center [418, 97] width 572 height 30
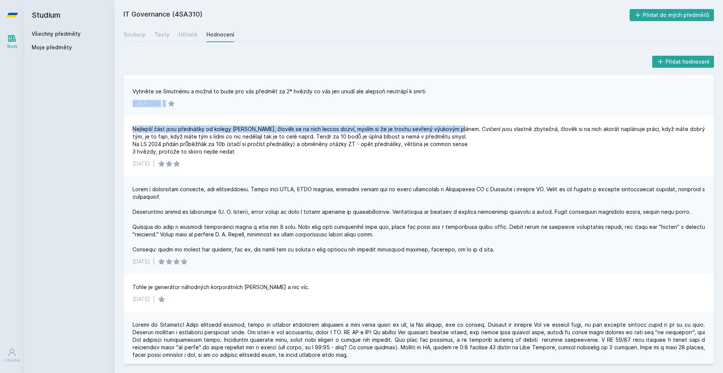
scroll to position [111, 0]
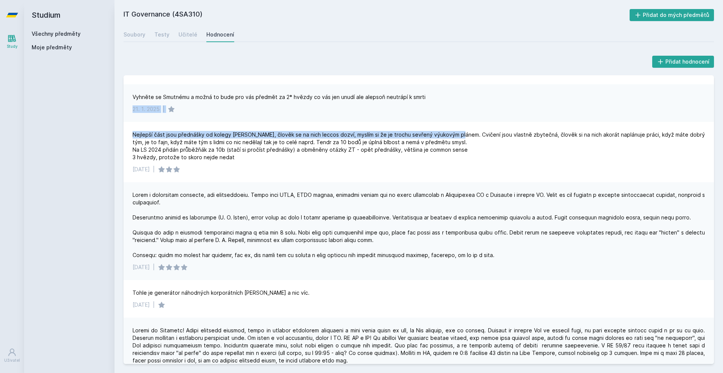
drag, startPoint x: 460, startPoint y: 88, endPoint x: 578, endPoint y: 100, distance: 118.8
click at [360, 90] on div "Smutny neironicky schizo, ale kvuli tomu actually funny a free body [DATE] | Ni…" at bounding box center [418, 219] width 590 height 289
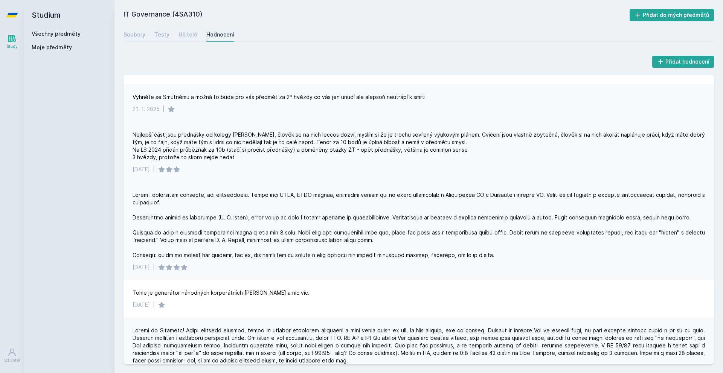
click at [360, 132] on div "Nejlepší část jsou přednášky od kolegy [PERSON_NAME], člověk se na nich leccos …" at bounding box center [418, 146] width 572 height 30
click at [360, 136] on div "Nejlepší část jsou přednášky od kolegy [PERSON_NAME], člověk se na nich leccos …" at bounding box center [418, 146] width 572 height 30
click at [360, 137] on div "Nejlepší část jsou přednášky od kolegy [PERSON_NAME], člověk se na nich leccos …" at bounding box center [418, 146] width 572 height 30
click at [360, 136] on div "Nejlepší část jsou přednášky od kolegy [PERSON_NAME], člověk se na nich leccos …" at bounding box center [418, 146] width 572 height 30
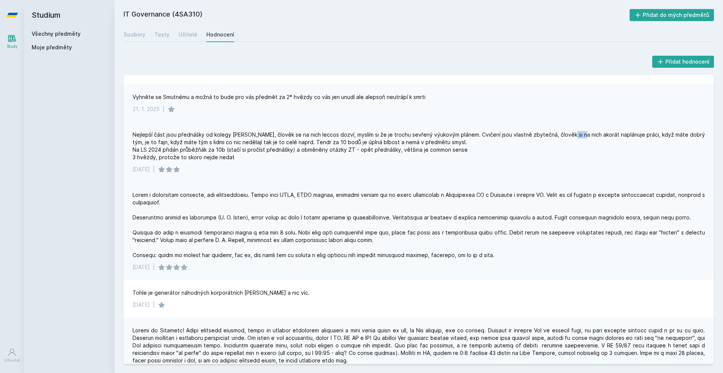
click at [360, 136] on div "Nejlepší část jsou přednášky od kolegy [PERSON_NAME], člověk se na nich leccos …" at bounding box center [418, 146] width 572 height 30
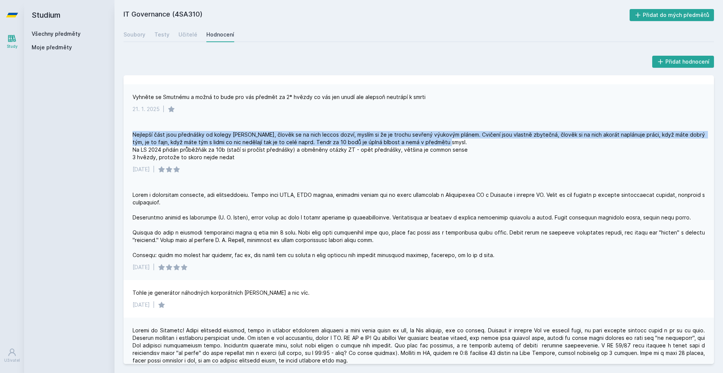
click at [360, 136] on div "Nejlepší část jsou přednášky od kolegy [PERSON_NAME], člověk se na nich leccos …" at bounding box center [418, 146] width 572 height 30
click at [191, 141] on div "Nejlepší část jsou přednášky od kolegy [PERSON_NAME], člověk se na nich leccos …" at bounding box center [418, 146] width 572 height 30
drag, startPoint x: 163, startPoint y: 146, endPoint x: 376, endPoint y: 122, distance: 214.1
click at [360, 122] on div "Smutny neironicky schizo, ale kvuli tomu actually funny a free body [DATE] | Ni…" at bounding box center [418, 219] width 590 height 289
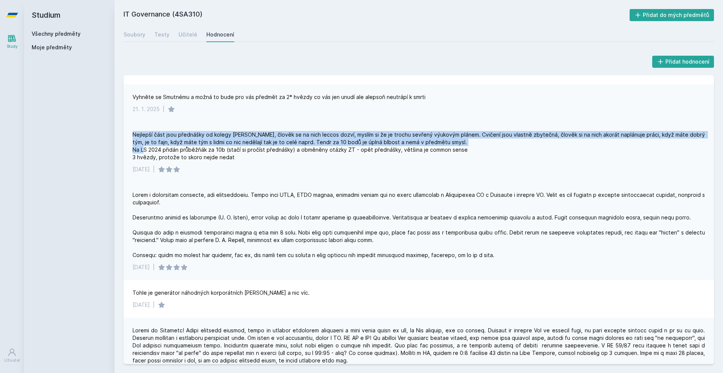
drag, startPoint x: 362, startPoint y: 142, endPoint x: 286, endPoint y: 136, distance: 77.0
click at [360, 142] on div "Nejlepší část jsou přednášky od kolegy [PERSON_NAME], člověk se na nich leccos …" at bounding box center [418, 146] width 572 height 30
click at [284, 137] on div "Nejlepší část jsou přednášky od kolegy [PERSON_NAME], člověk se na nich leccos …" at bounding box center [418, 146] width 572 height 30
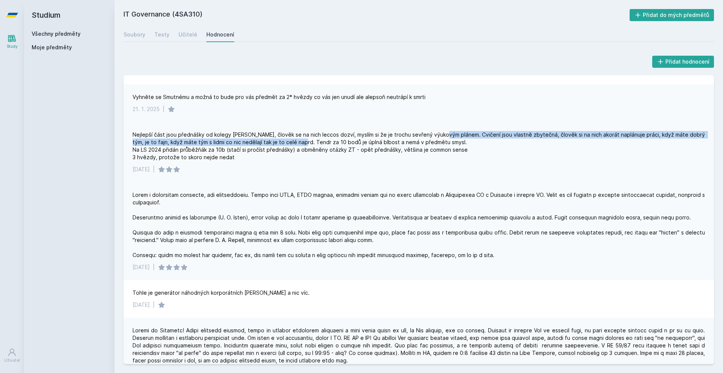
drag, startPoint x: 298, startPoint y: 145, endPoint x: 443, endPoint y: 135, distance: 144.8
click at [360, 135] on div "Nejlepší část jsou přednášky od kolegy [PERSON_NAME], člověk se na nich leccos …" at bounding box center [418, 146] width 572 height 30
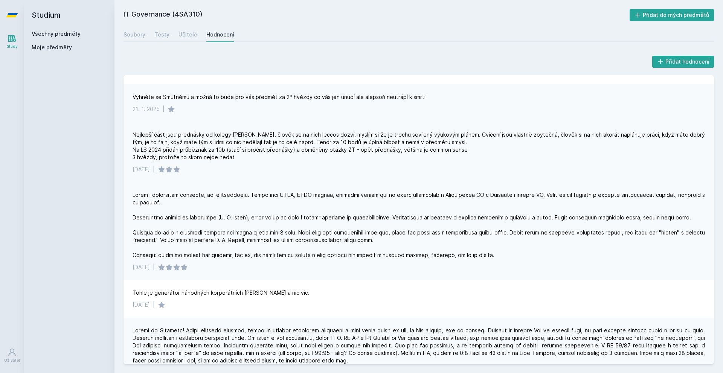
click at [360, 145] on div "Nejlepší část jsou přednášky od kolegy [PERSON_NAME], člověk se na nich leccos …" at bounding box center [418, 146] width 572 height 30
drag, startPoint x: 437, startPoint y: 143, endPoint x: 212, endPoint y: 138, distance: 224.7
click at [212, 138] on div "Nejlepší část jsou přednášky od kolegy [PERSON_NAME], člověk se na nich leccos …" at bounding box center [418, 146] width 572 height 30
click at [186, 149] on div "Nejlepší část jsou přednášky od kolegy [PERSON_NAME], člověk se na nich leccos …" at bounding box center [418, 146] width 572 height 30
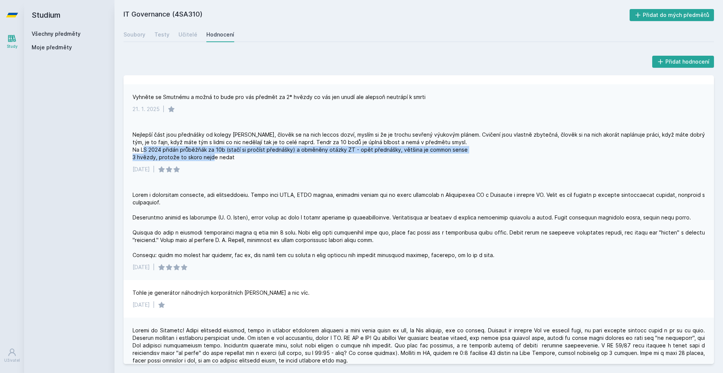
drag, startPoint x: 164, startPoint y: 153, endPoint x: 379, endPoint y: 157, distance: 214.9
click at [360, 157] on div "Nejlepší část jsou přednášky od kolegy [PERSON_NAME], člověk se na nich leccos …" at bounding box center [418, 146] width 572 height 30
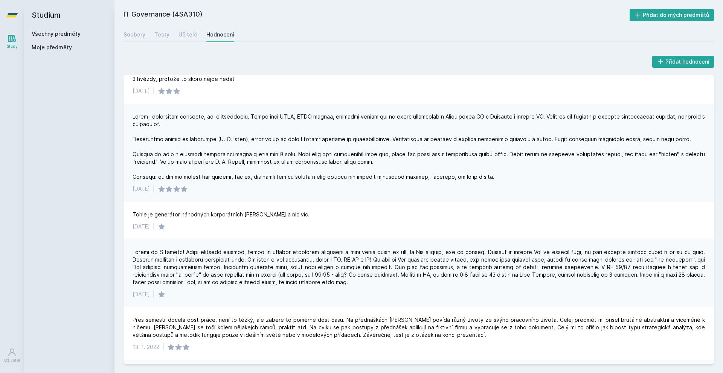
scroll to position [195, 0]
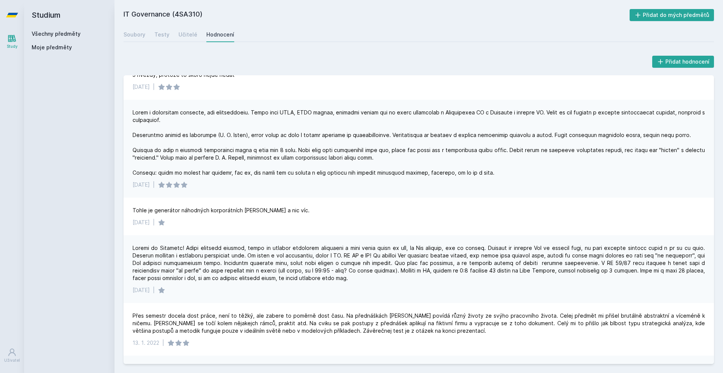
drag, startPoint x: 378, startPoint y: 169, endPoint x: 373, endPoint y: 180, distance: 12.5
drag, startPoint x: 456, startPoint y: 116, endPoint x: 576, endPoint y: 108, distance: 120.3
click at [360, 108] on div at bounding box center [418, 142] width 572 height 68
drag, startPoint x: 576, startPoint y: 108, endPoint x: 567, endPoint y: 107, distance: 8.3
click at [360, 108] on div at bounding box center [418, 142] width 572 height 68
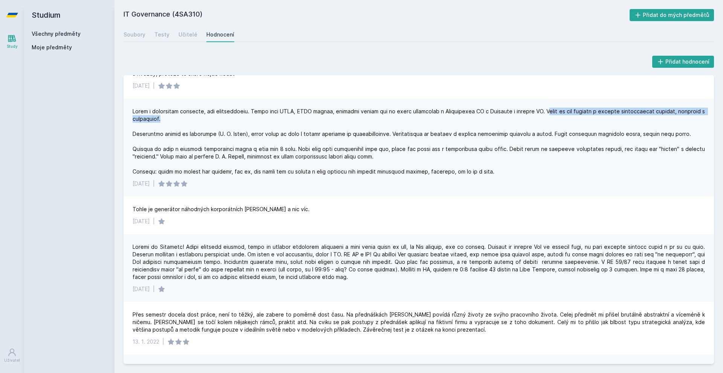
drag, startPoint x: 541, startPoint y: 110, endPoint x: 636, endPoint y: 122, distance: 95.3
click at [360, 122] on div at bounding box center [418, 142] width 572 height 68
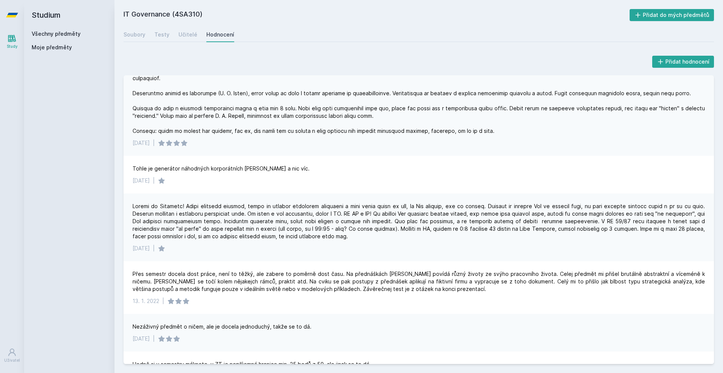
drag, startPoint x: 627, startPoint y: 134, endPoint x: 626, endPoint y: 139, distance: 4.7
drag, startPoint x: 123, startPoint y: 107, endPoint x: 361, endPoint y: 104, distance: 237.9
click at [360, 104] on div "Přidat hodnocení Smutny neironicky schizo, ale kvuli tomu actually funny a free…" at bounding box center [418, 209] width 608 height 328
click at [349, 115] on div at bounding box center [418, 100] width 572 height 68
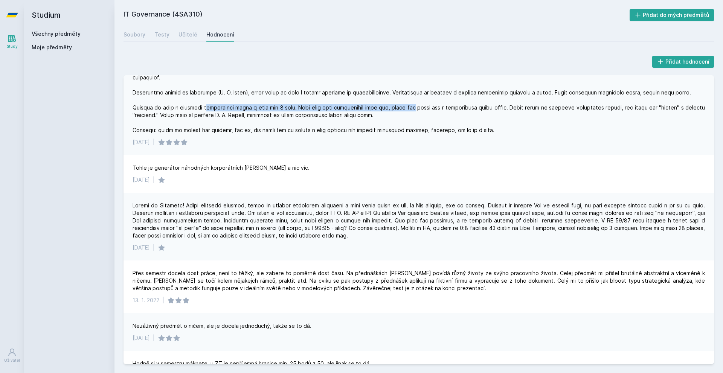
drag, startPoint x: 206, startPoint y: 109, endPoint x: 415, endPoint y: 105, distance: 208.5
click at [360, 105] on div at bounding box center [418, 100] width 572 height 68
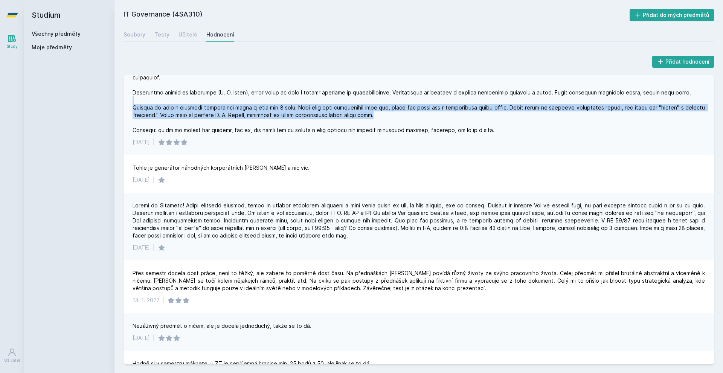
drag, startPoint x: 291, startPoint y: 103, endPoint x: 665, endPoint y: 114, distance: 374.2
click at [360, 114] on div at bounding box center [418, 100] width 572 height 68
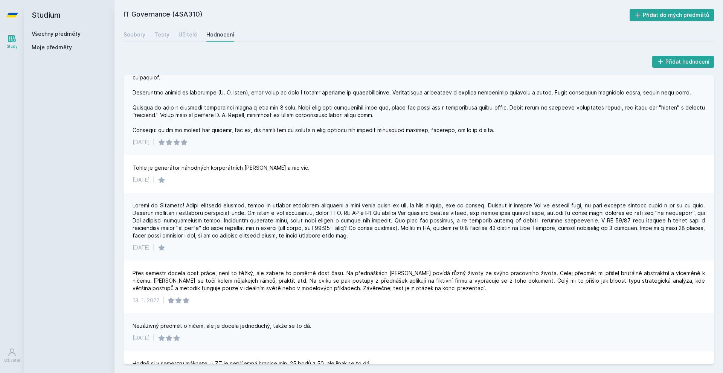
click at [360, 120] on div at bounding box center [418, 100] width 572 height 68
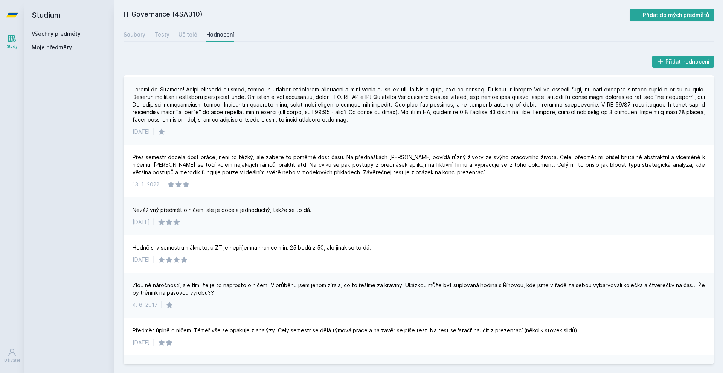
scroll to position [356, 0]
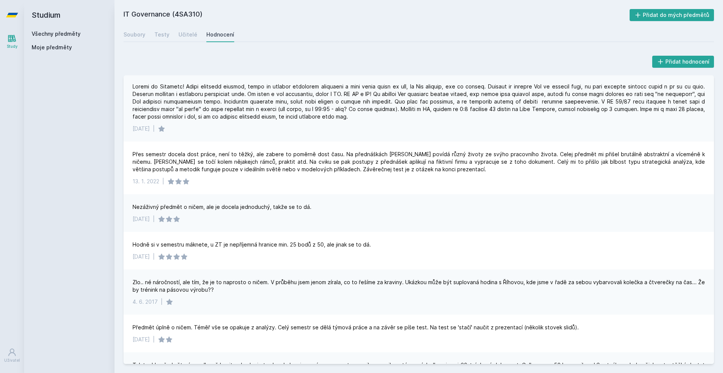
drag, startPoint x: 263, startPoint y: 137, endPoint x: 261, endPoint y: 142, distance: 6.2
drag, startPoint x: 330, startPoint y: 85, endPoint x: 479, endPoint y: 84, distance: 149.4
click at [360, 84] on div at bounding box center [418, 101] width 572 height 38
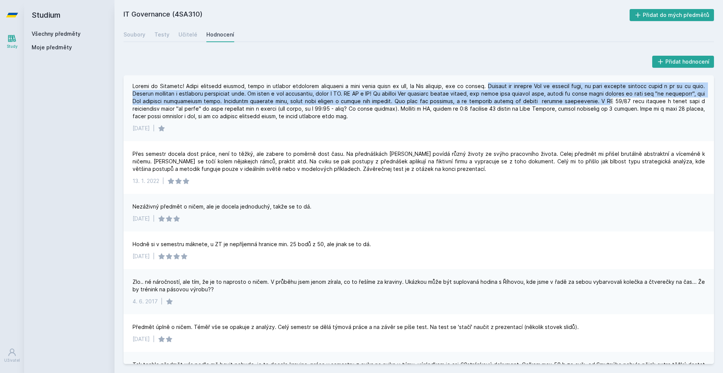
drag, startPoint x: 485, startPoint y: 85, endPoint x: 607, endPoint y: 101, distance: 122.3
click at [360, 101] on div at bounding box center [418, 101] width 572 height 38
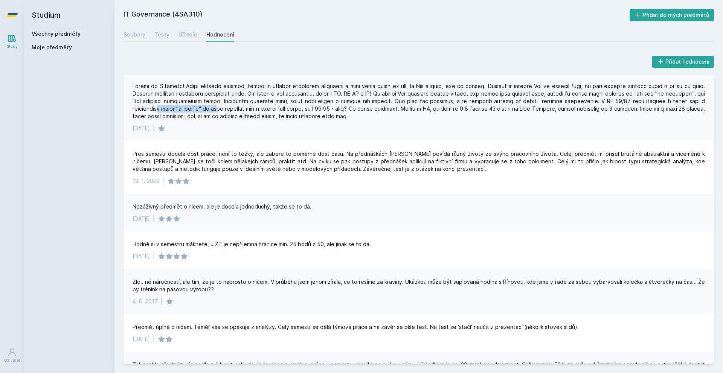
drag, startPoint x: 160, startPoint y: 110, endPoint x: 225, endPoint y: 108, distance: 64.7
click at [225, 108] on div at bounding box center [418, 101] width 572 height 38
drag, startPoint x: 215, startPoint y: 108, endPoint x: 274, endPoint y: 105, distance: 58.4
click at [274, 105] on div at bounding box center [418, 101] width 572 height 38
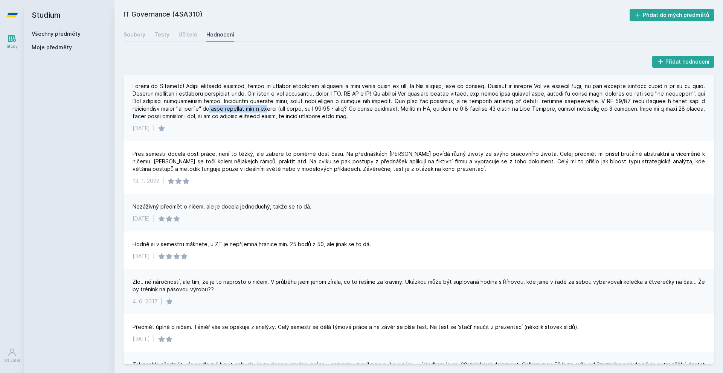
click at [271, 108] on div at bounding box center [418, 101] width 572 height 38
drag, startPoint x: 257, startPoint y: 108, endPoint x: 284, endPoint y: 109, distance: 27.1
click at [284, 109] on div at bounding box center [418, 101] width 572 height 38
drag, startPoint x: 281, startPoint y: 109, endPoint x: 369, endPoint y: 111, distance: 87.7
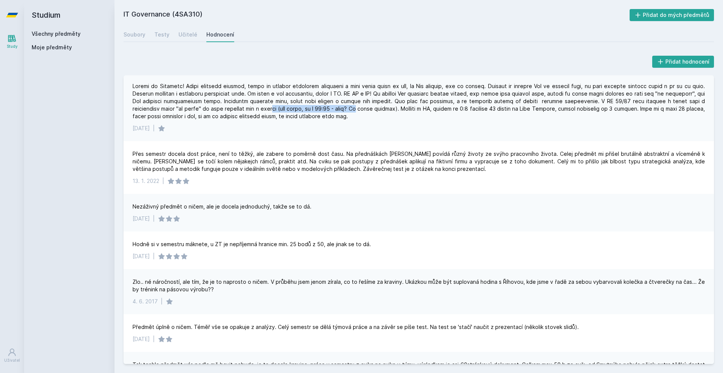
click at [360, 111] on div at bounding box center [418, 101] width 572 height 38
drag, startPoint x: 369, startPoint y: 111, endPoint x: 469, endPoint y: 109, distance: 100.1
click at [360, 109] on div at bounding box center [418, 101] width 572 height 38
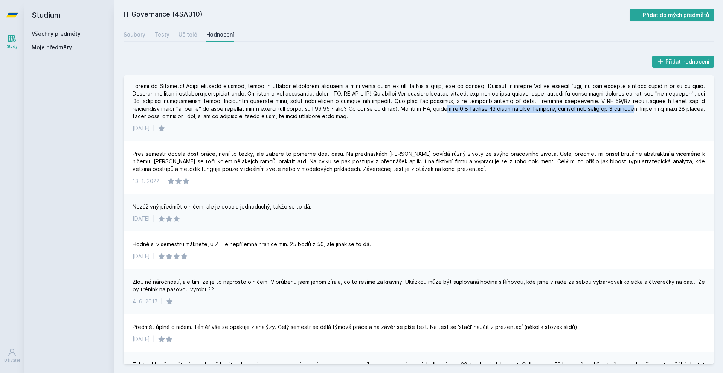
drag, startPoint x: 465, startPoint y: 110, endPoint x: 647, endPoint y: 107, distance: 181.4
click at [360, 107] on div at bounding box center [418, 101] width 572 height 38
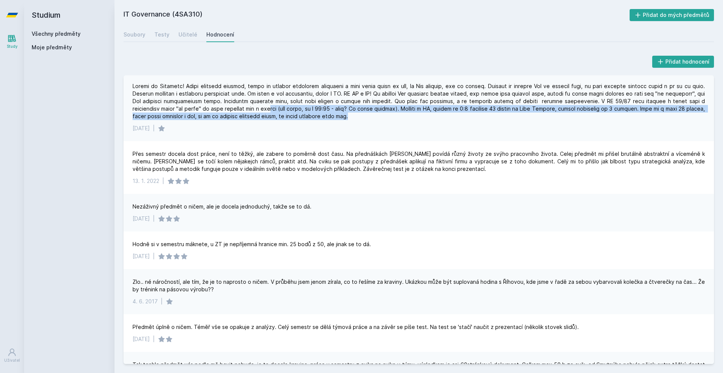
drag, startPoint x: 375, startPoint y: 115, endPoint x: 278, endPoint y: 112, distance: 97.5
click at [278, 112] on div at bounding box center [418, 101] width 572 height 38
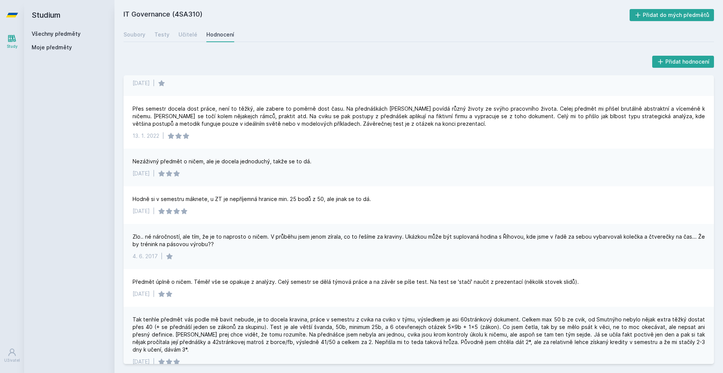
scroll to position [402, 0]
drag, startPoint x: 286, startPoint y: 116, endPoint x: 289, endPoint y: 124, distance: 9.0
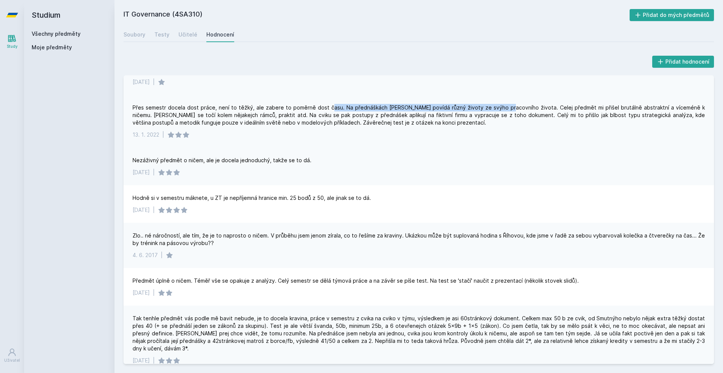
drag, startPoint x: 324, startPoint y: 104, endPoint x: 531, endPoint y: 99, distance: 207.4
click at [360, 97] on div "Přes semestr docela dost práce, není to těžký, ale zabere to poměrně dost času.…" at bounding box center [418, 121] width 590 height 53
click at [360, 106] on div "Přes semestr docela dost práce, není to těžký, ale zabere to poměrně dost času.…" at bounding box center [418, 115] width 572 height 23
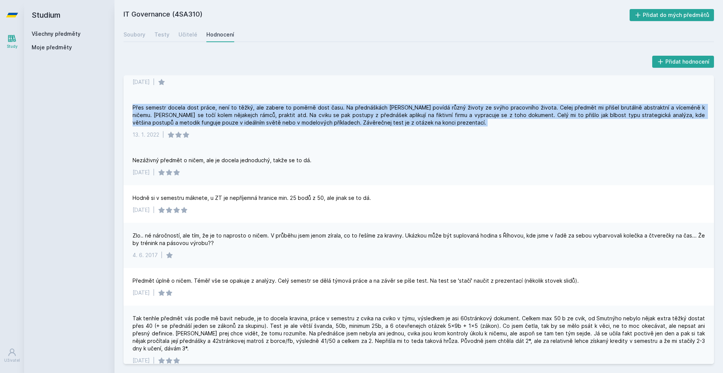
click at [360, 106] on div "Přes semestr docela dost práce, není to těžký, ale zabere to poměrně dost času.…" at bounding box center [418, 115] width 572 height 23
click at [360, 113] on div "Přes semestr docela dost práce, není to těžký, ale zabere to poměrně dost času.…" at bounding box center [418, 115] width 572 height 23
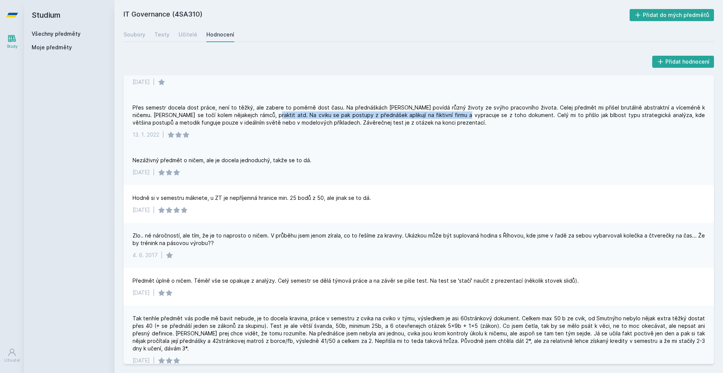
drag, startPoint x: 249, startPoint y: 116, endPoint x: 440, endPoint y: 117, distance: 190.8
click at [360, 117] on div "Přes semestr docela dost práce, není to těžký, ale zabere to poměrně dost času.…" at bounding box center [418, 115] width 572 height 23
drag, startPoint x: 358, startPoint y: 115, endPoint x: 532, endPoint y: 117, distance: 174.2
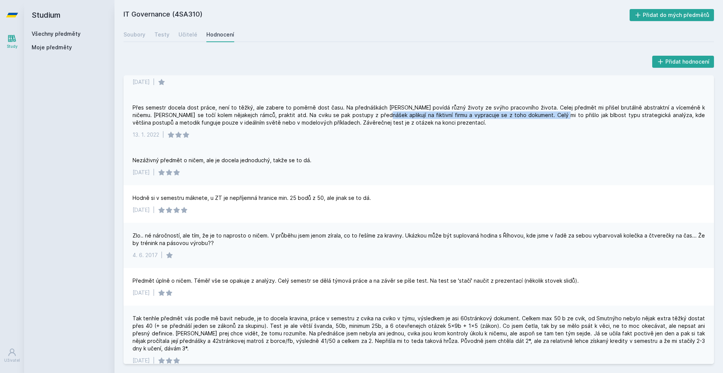
click at [360, 117] on div "Přes semestr docela dost práce, není to těžký, ale zabere to poměrně dost času.…" at bounding box center [418, 115] width 572 height 23
click at [360, 118] on div "Přes semestr docela dost práce, není to těžký, ale zabere to poměrně dost času.…" at bounding box center [418, 115] width 572 height 23
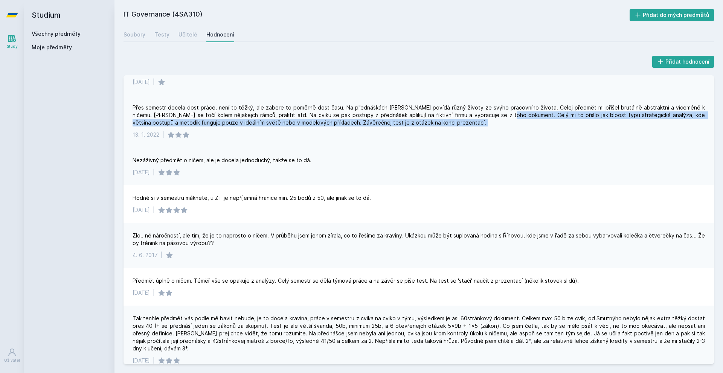
drag, startPoint x: 491, startPoint y: 118, endPoint x: 636, endPoint y: 122, distance: 145.0
click at [360, 122] on div "Přes semestr docela dost práce, není to těžký, ale zabere to poměrně dost času.…" at bounding box center [418, 115] width 572 height 23
click at [360, 125] on div "Přes semestr docela dost práce, není to těžký, ale zabere to poměrně dost času.…" at bounding box center [418, 115] width 572 height 23
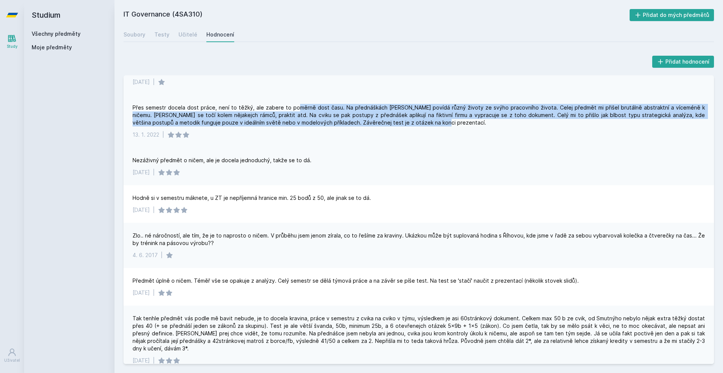
drag, startPoint x: 435, startPoint y: 123, endPoint x: 290, endPoint y: 97, distance: 147.5
click at [290, 97] on div "Přes semestr docela dost práce, není to těžký, ale zabere to poměrně dost času.…" at bounding box center [418, 121] width 590 height 53
click at [297, 112] on div "Přes semestr docela dost práce, není to těžký, ale zabere to poměrně dost času.…" at bounding box center [418, 115] width 572 height 23
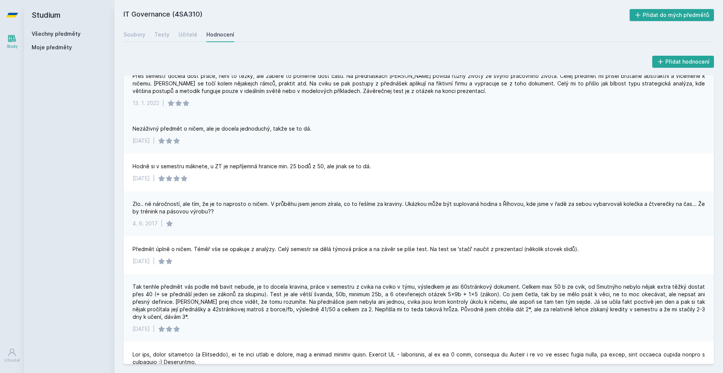
drag, startPoint x: 297, startPoint y: 124, endPoint x: 295, endPoint y: 128, distance: 4.1
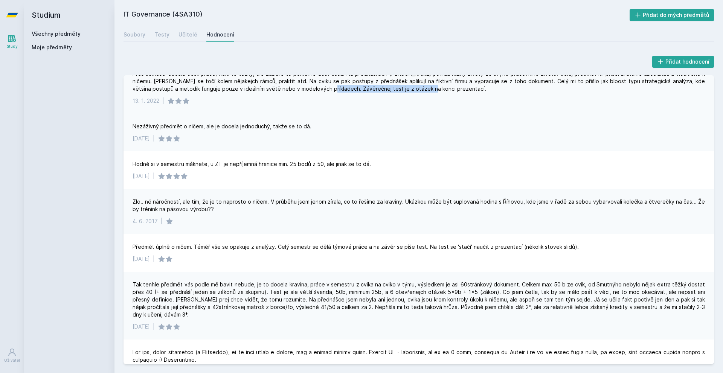
drag, startPoint x: 298, startPoint y: 90, endPoint x: 397, endPoint y: 88, distance: 99.7
click at [360, 88] on div "Přes semestr docela dost práce, není to těžký, ale zabere to poměrně dost času.…" at bounding box center [418, 81] width 572 height 23
click at [360, 100] on div "[DATE] |" at bounding box center [418, 101] width 572 height 8
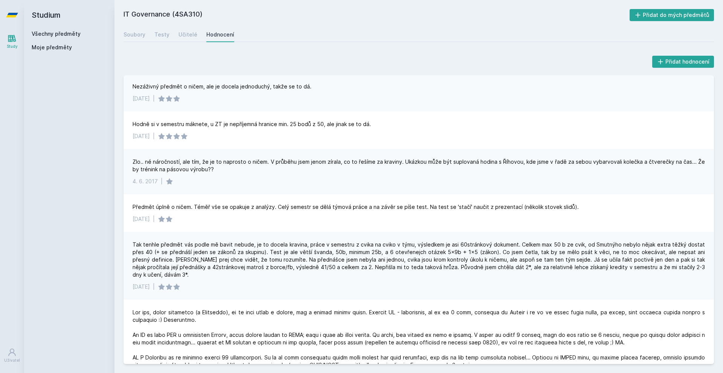
drag, startPoint x: 377, startPoint y: 119, endPoint x: 372, endPoint y: 129, distance: 10.8
drag, startPoint x: 295, startPoint y: 126, endPoint x: 367, endPoint y: 126, distance: 71.9
click at [360, 126] on div "Hodně si v semestru máknete, u ZT je nepříjemná hranice min. 25 bodů z 50, ale …" at bounding box center [251, 123] width 238 height 8
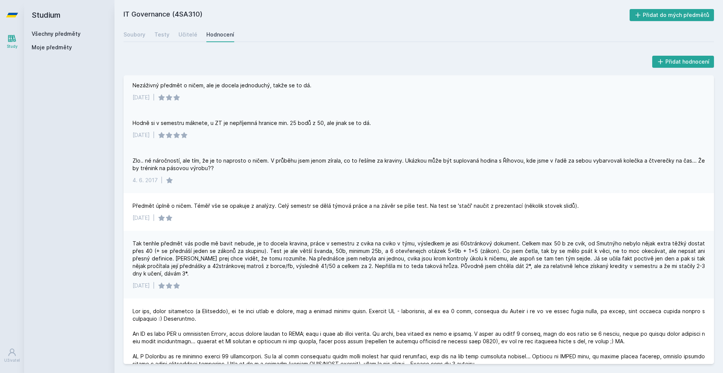
click at [360, 126] on div "Hodně si v semestru máknete, u ZT je nepříjemná hranice min. 25 bodů z 50, ale …" at bounding box center [251, 123] width 238 height 8
click at [360, 132] on div "[DATE] |" at bounding box center [418, 135] width 572 height 8
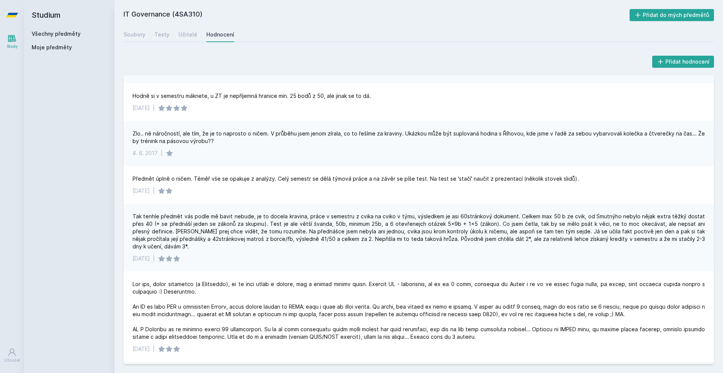
scroll to position [507, 0]
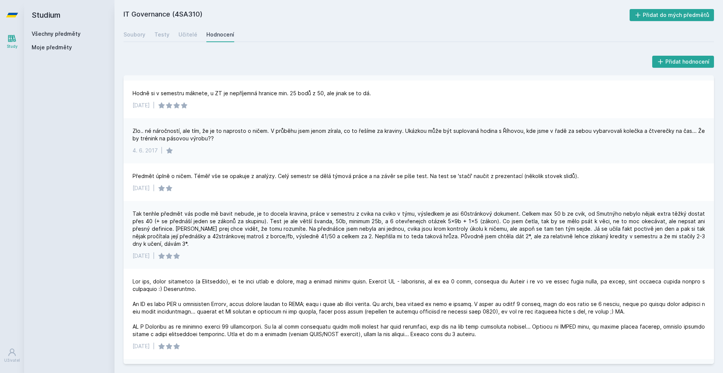
drag, startPoint x: 318, startPoint y: 156, endPoint x: 318, endPoint y: 161, distance: 4.5
